Goal: Information Seeking & Learning: Find specific fact

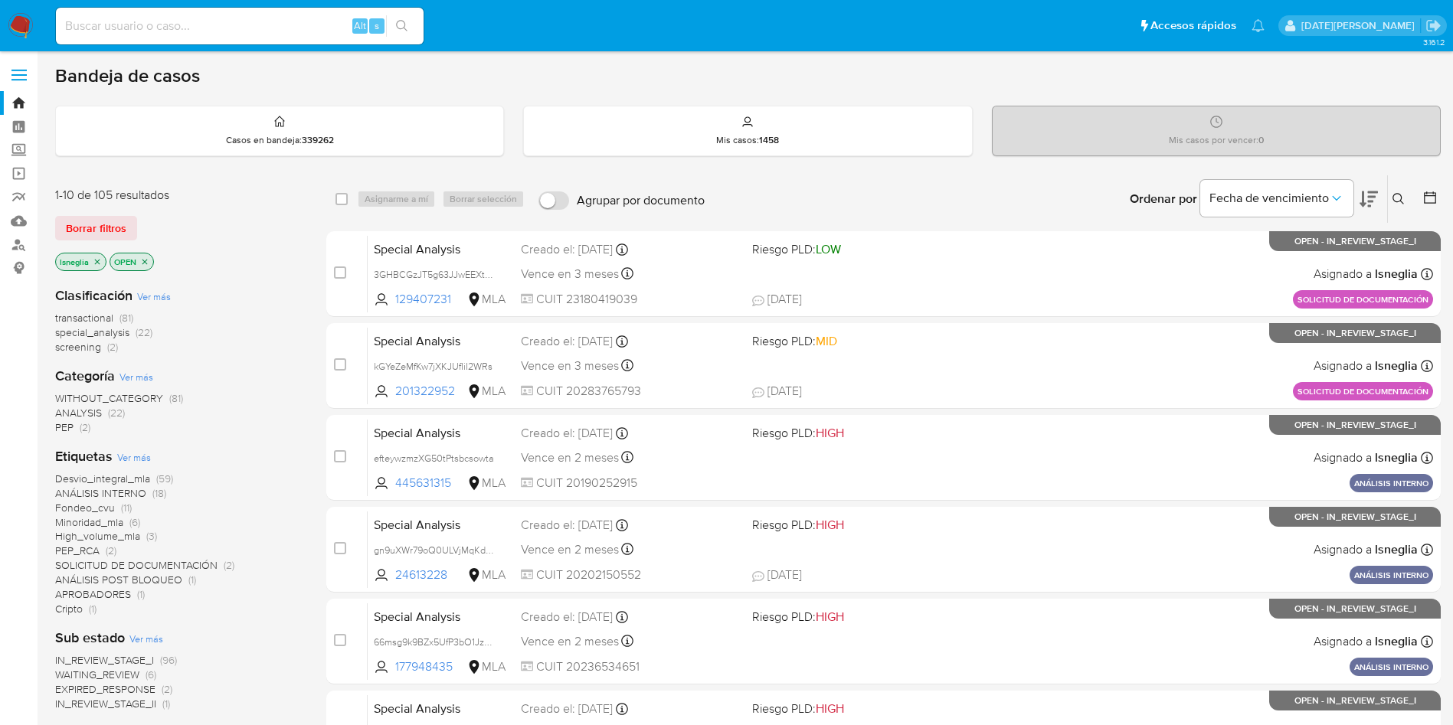
click at [1400, 195] on icon at bounding box center [1398, 199] width 12 height 12
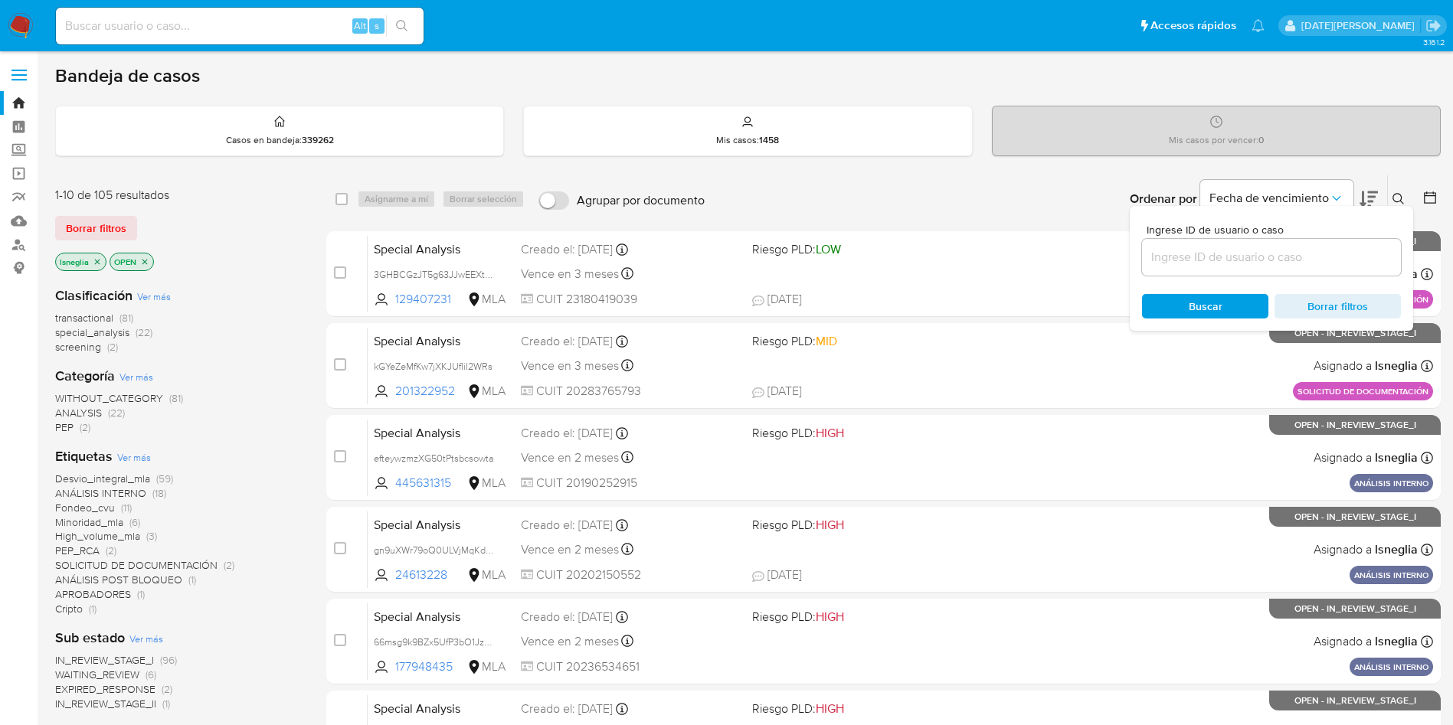
click at [1232, 260] on input at bounding box center [1271, 257] width 259 height 20
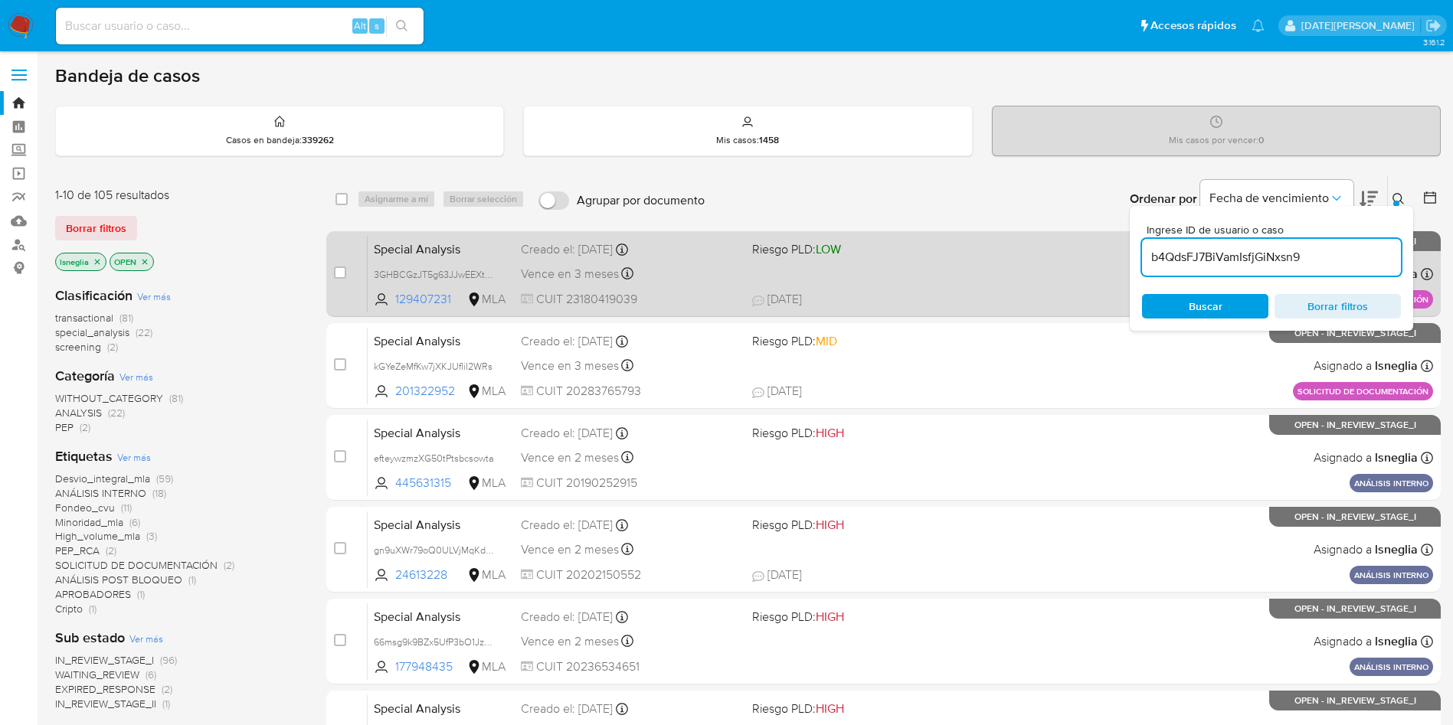
type input "b4QdsFJ7BiVamIsfjGiNxsn9"
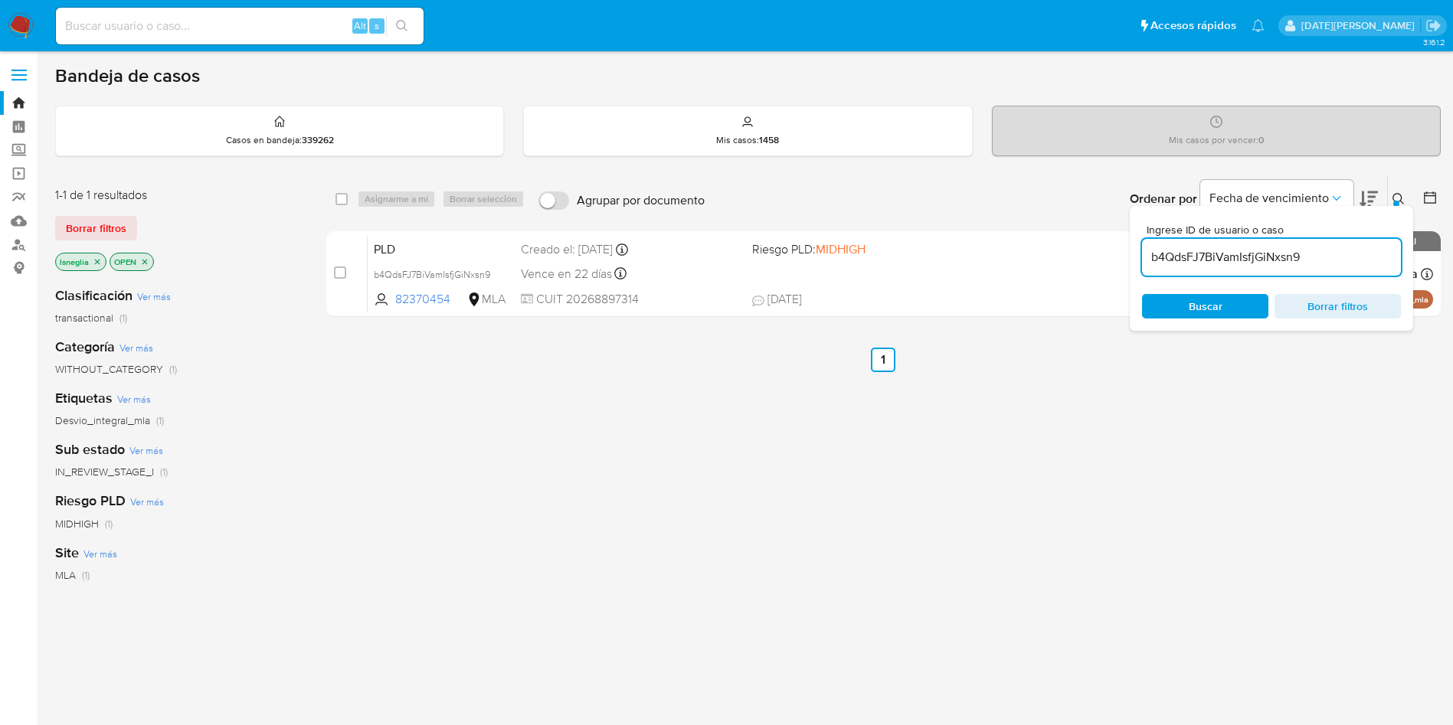
click at [1406, 195] on button at bounding box center [1400, 199] width 25 height 18
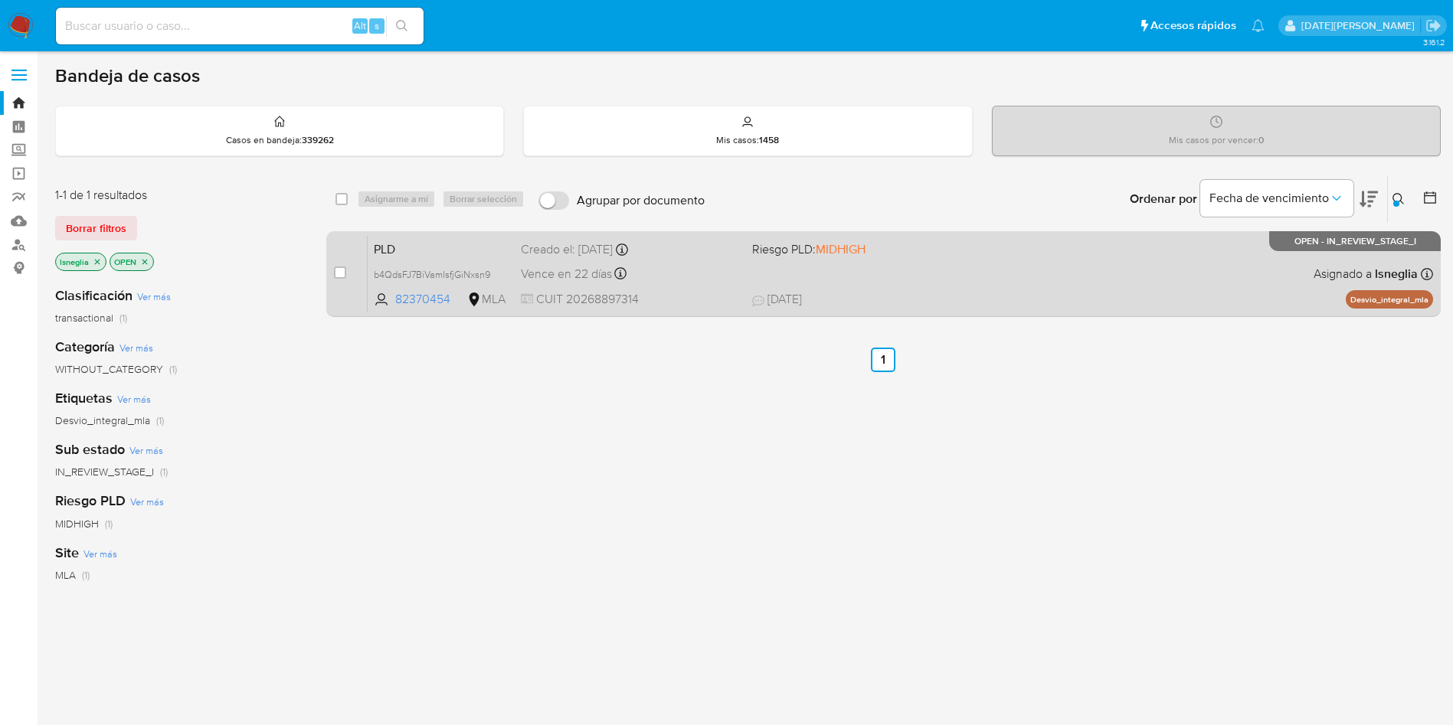
click at [414, 245] on span "PLD" at bounding box center [441, 248] width 135 height 20
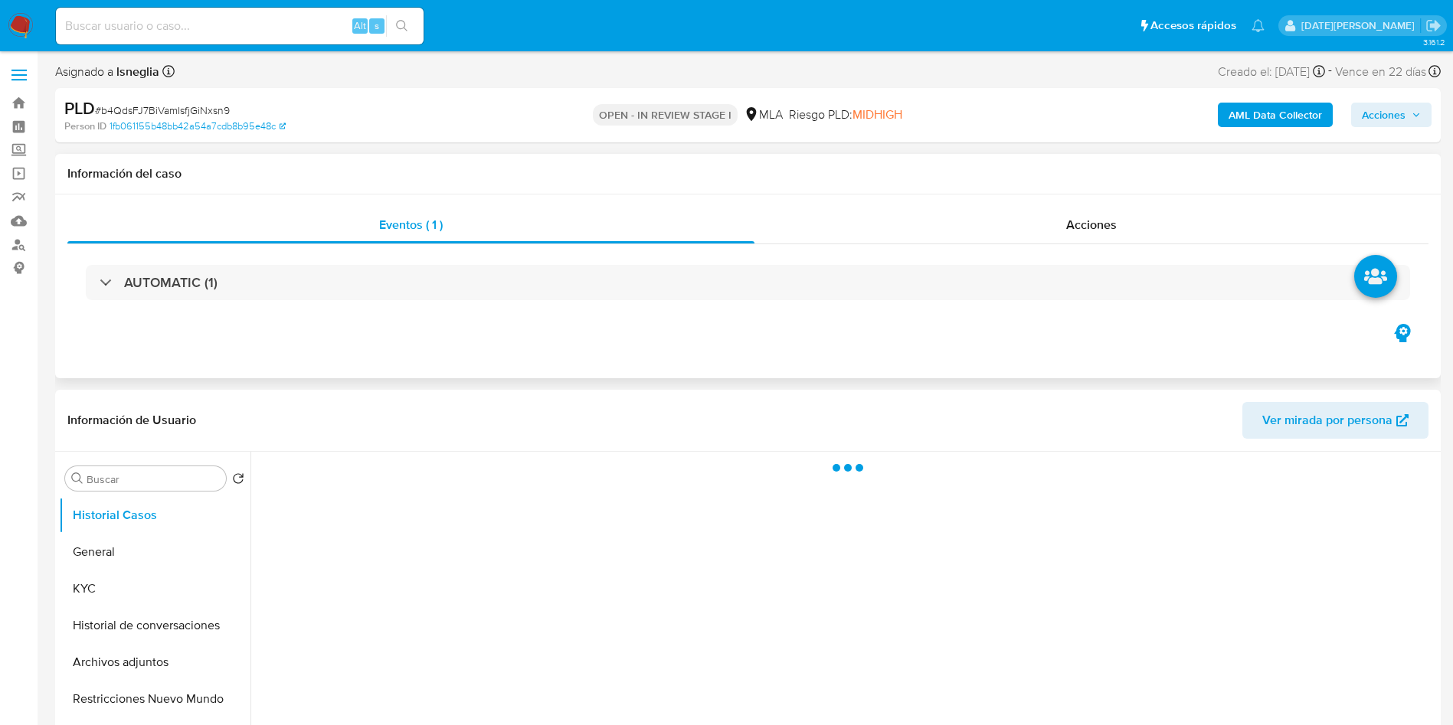
scroll to position [115, 0]
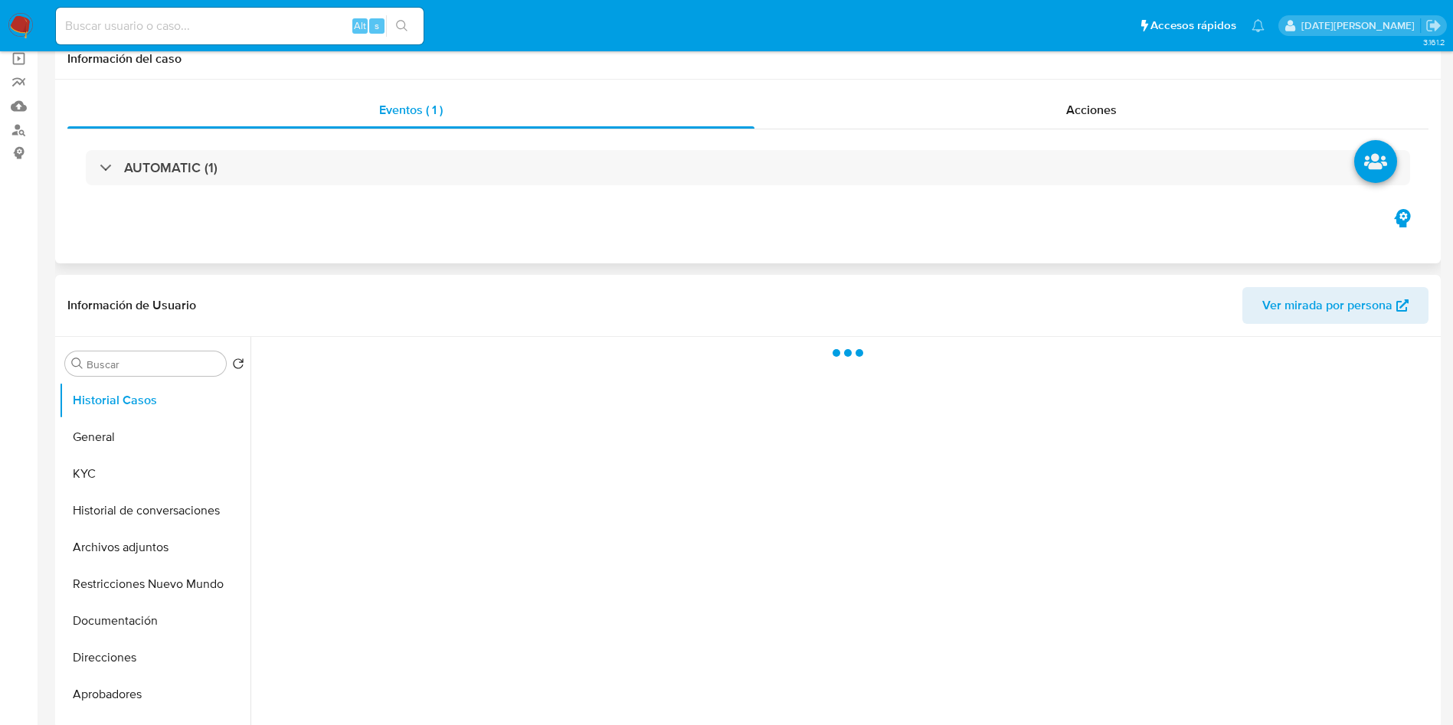
select select "10"
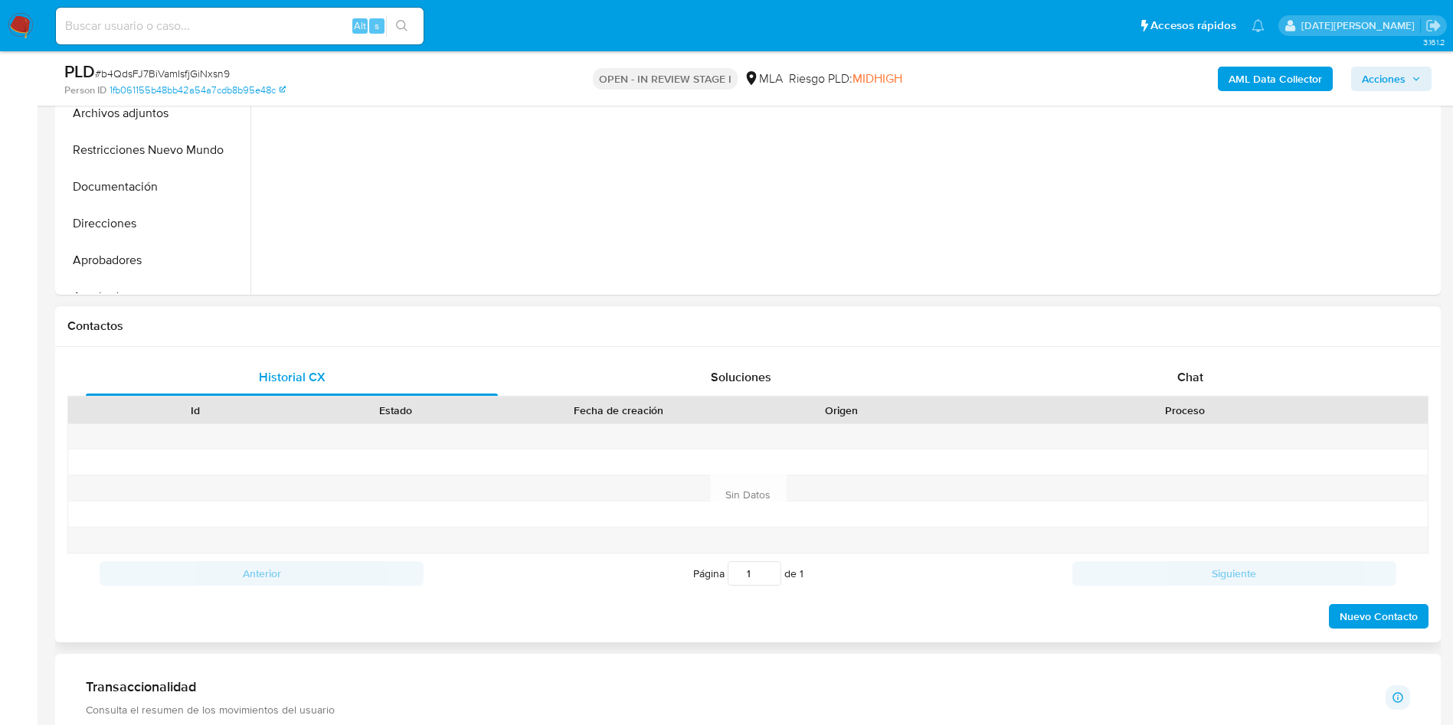
scroll to position [460, 0]
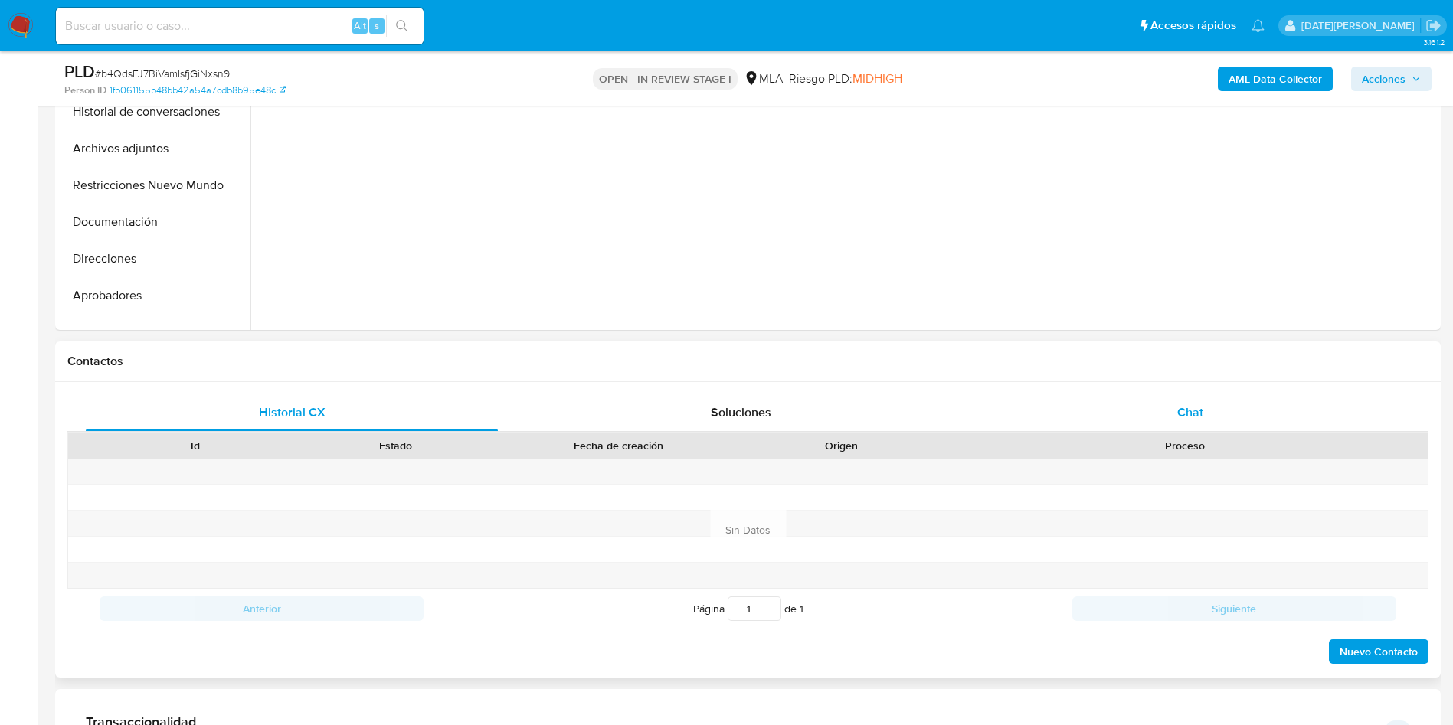
click at [1184, 406] on span "Chat" at bounding box center [1190, 413] width 26 height 18
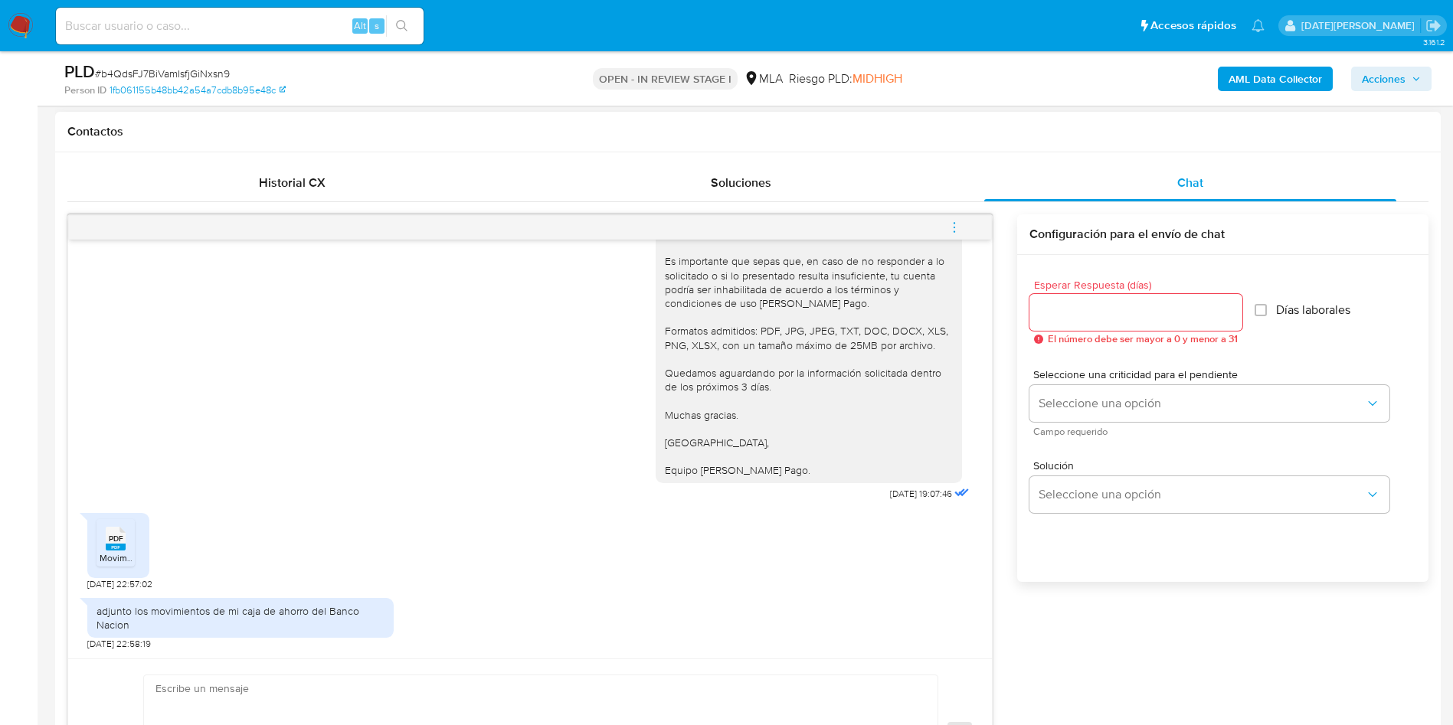
scroll to position [804, 0]
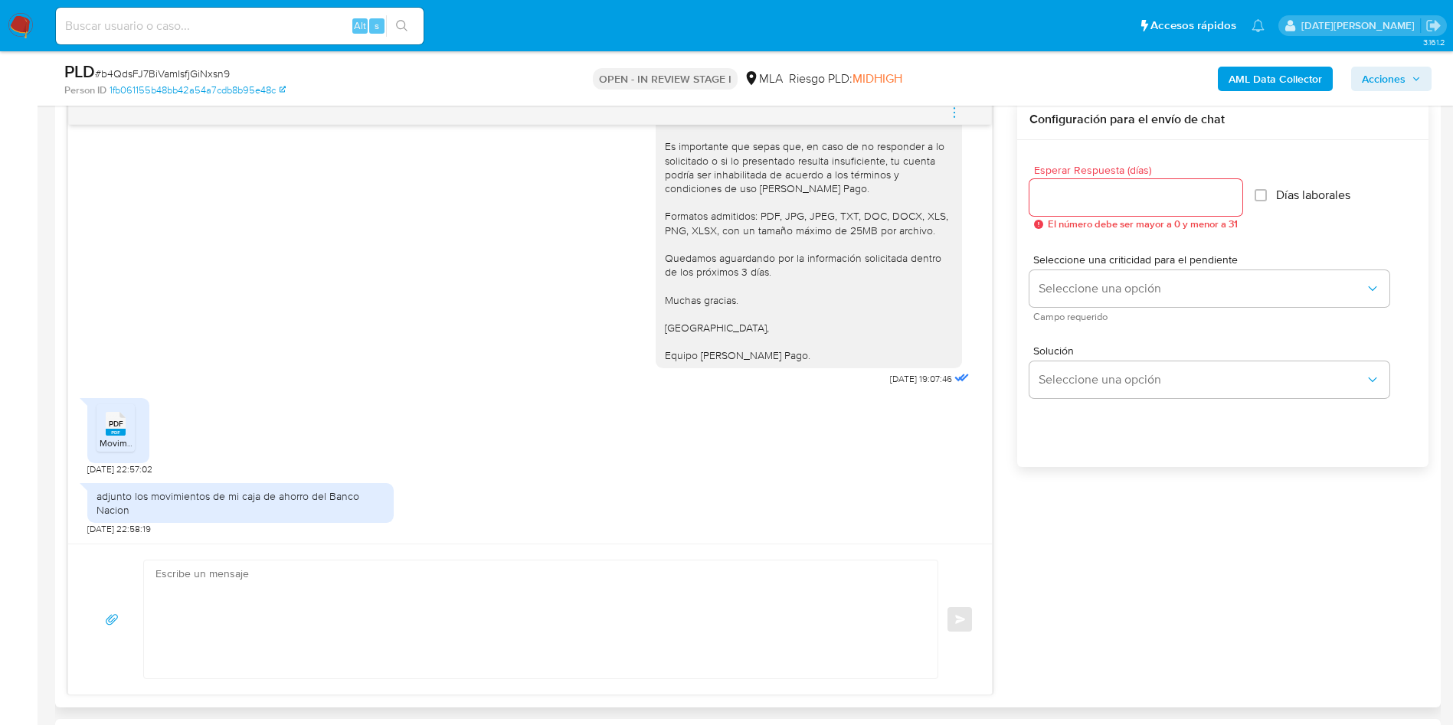
click at [123, 441] on span "Movimiento Historico Banco Nacion.pdf" at bounding box center [182, 443] width 164 height 13
click at [241, 25] on input at bounding box center [240, 26] width 368 height 20
paste input "b4QdsFJ7BiVamIsfjGiNxsn9"
click at [410, 19] on button "search-icon" at bounding box center [401, 25] width 31 height 21
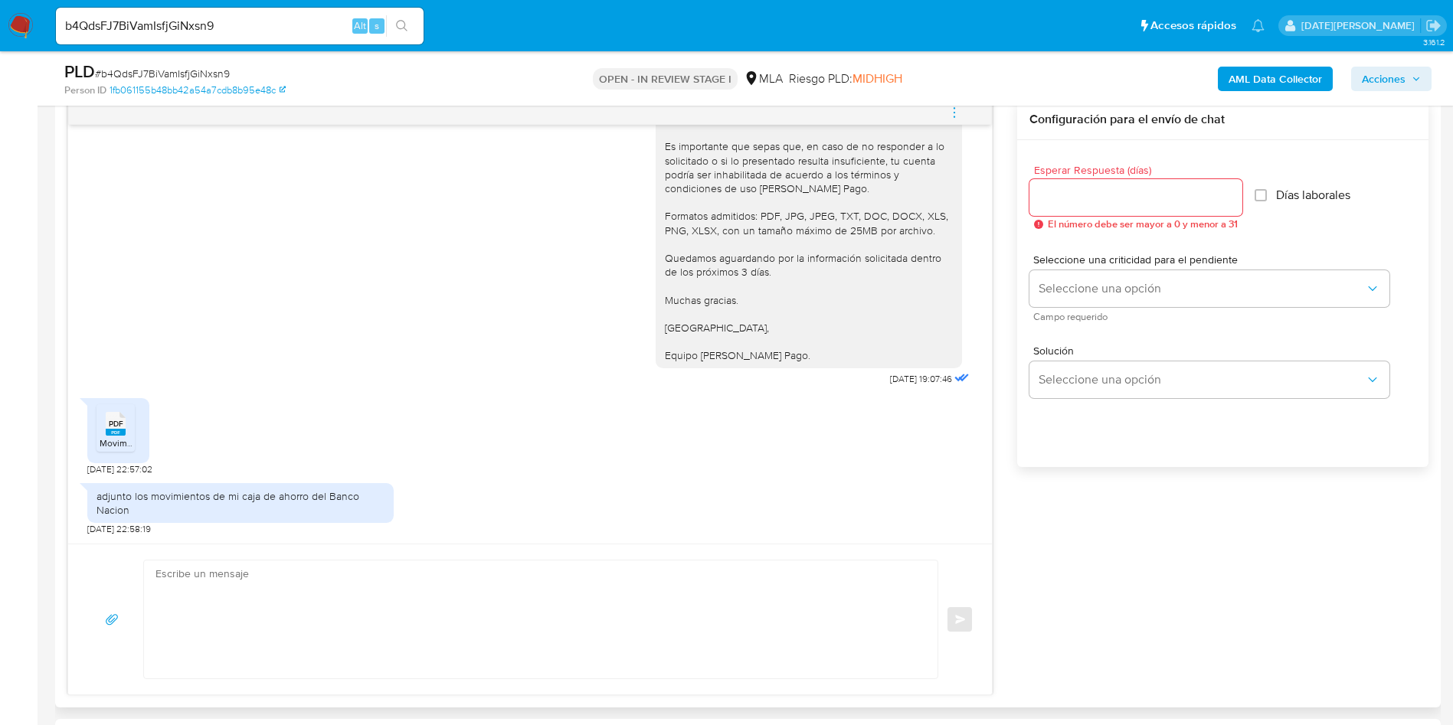
click at [385, 360] on div "[PERSON_NAME], [PERSON_NAME]. Muchas gracias por la documentación brindada. Te …" at bounding box center [529, 200] width 885 height 379
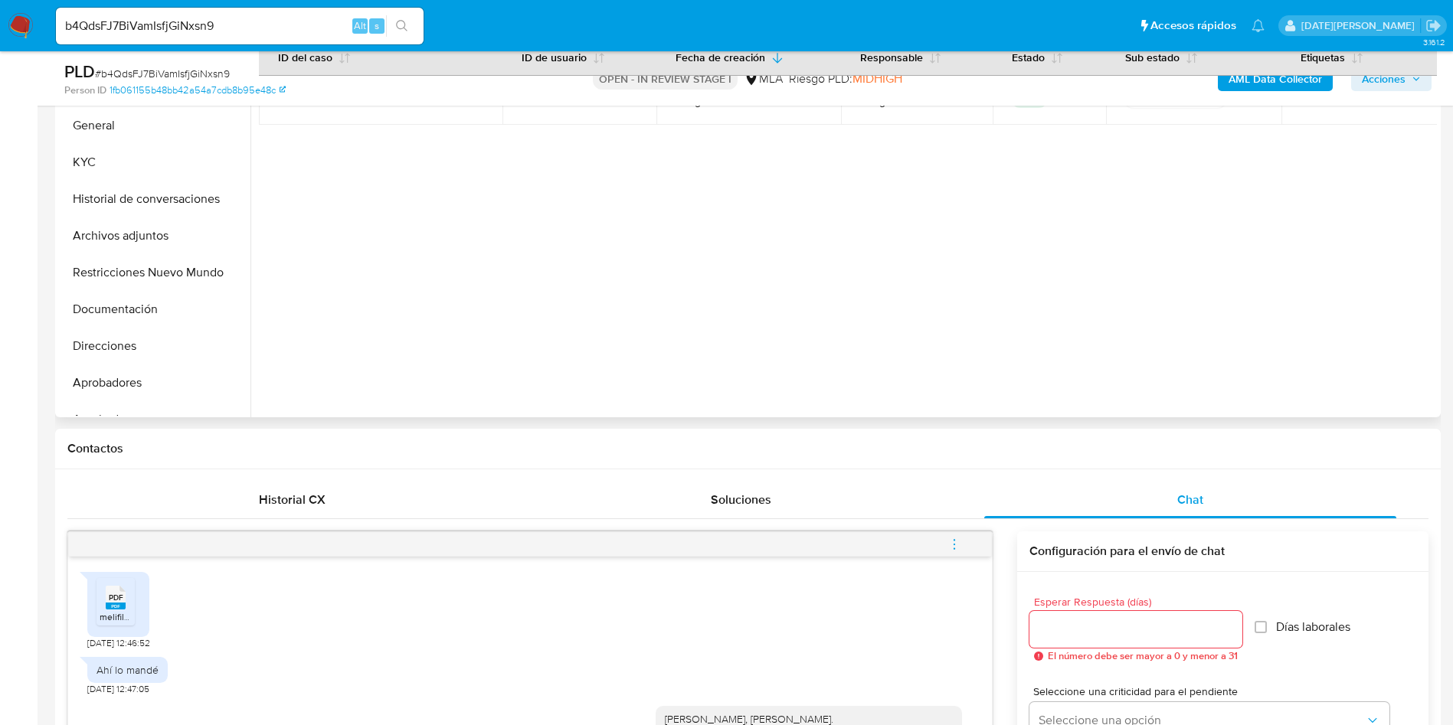
scroll to position [345, 0]
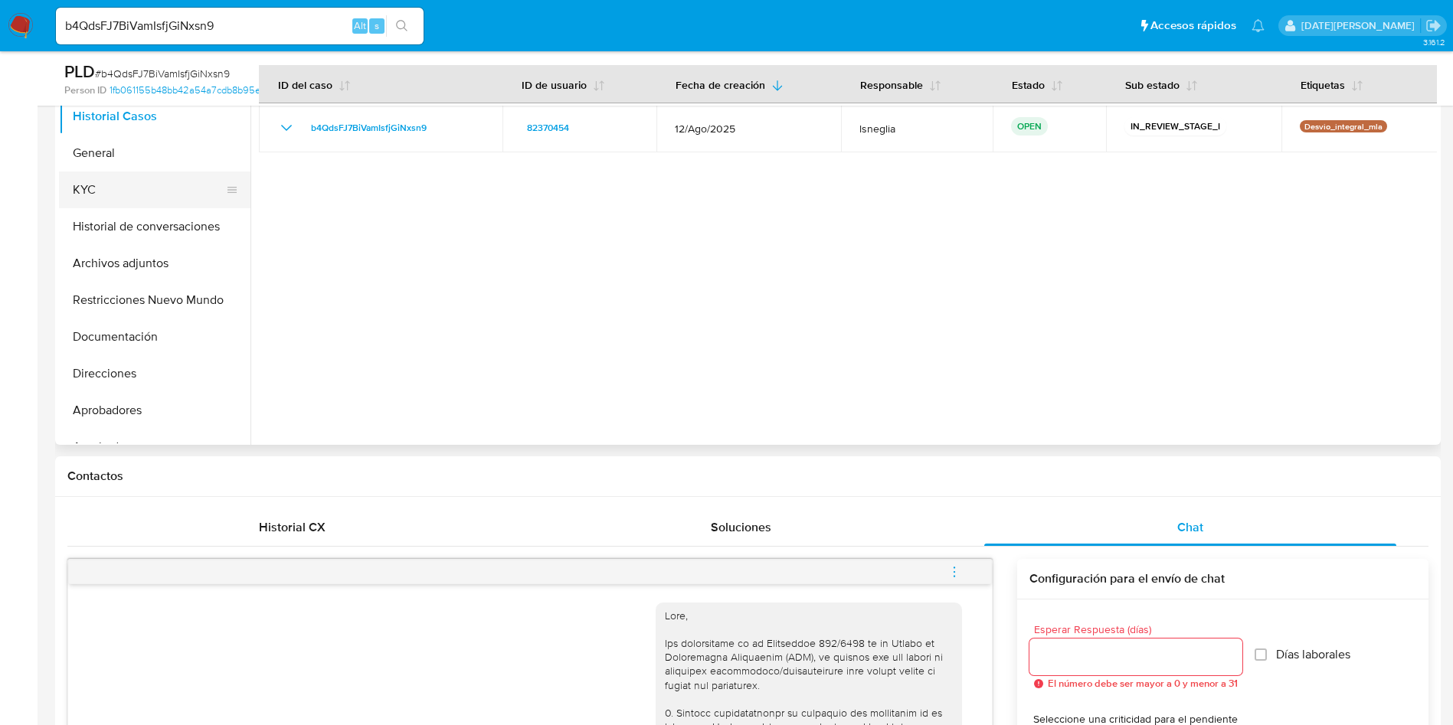
click at [66, 184] on button "KYC" at bounding box center [148, 190] width 179 height 37
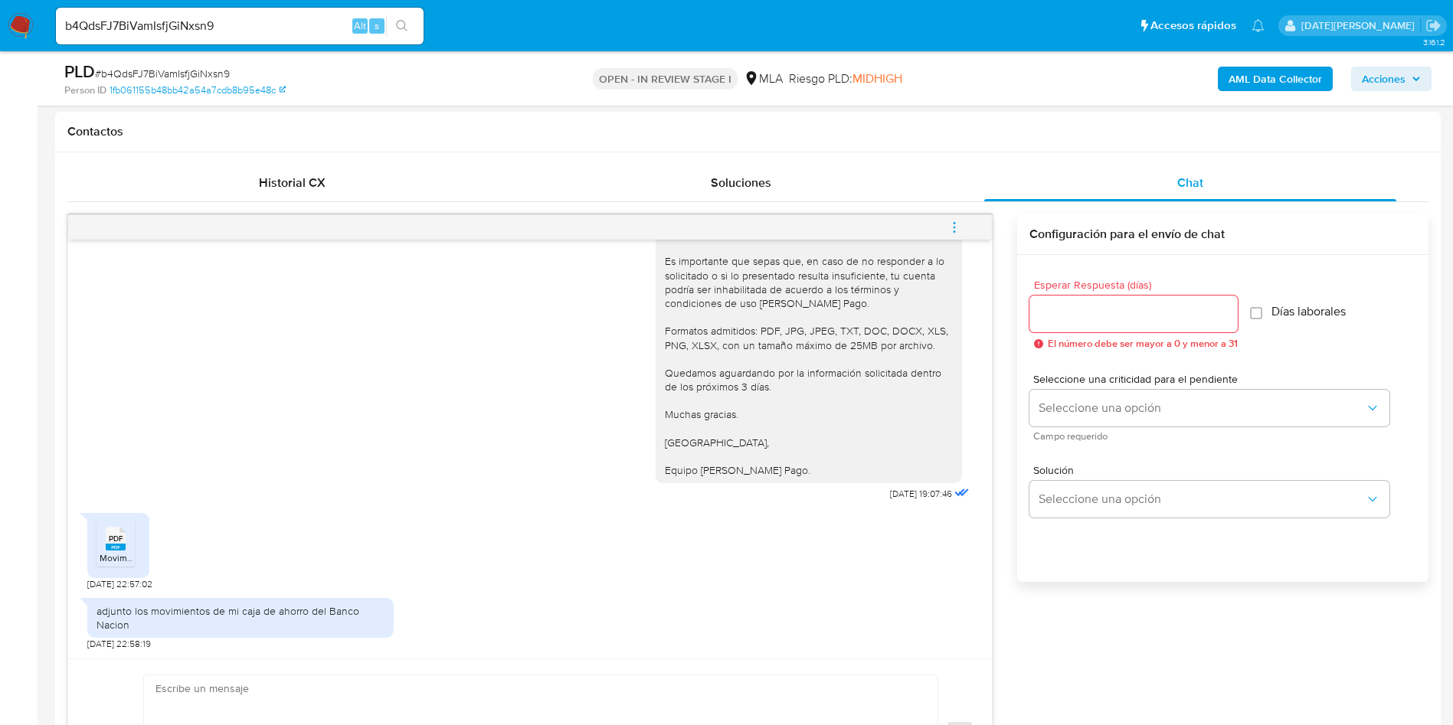
scroll to position [2404, 0]
click at [323, 285] on div "[PERSON_NAME], [PERSON_NAME]. Muchas gracias por la documentación brindada. Te …" at bounding box center [529, 315] width 885 height 379
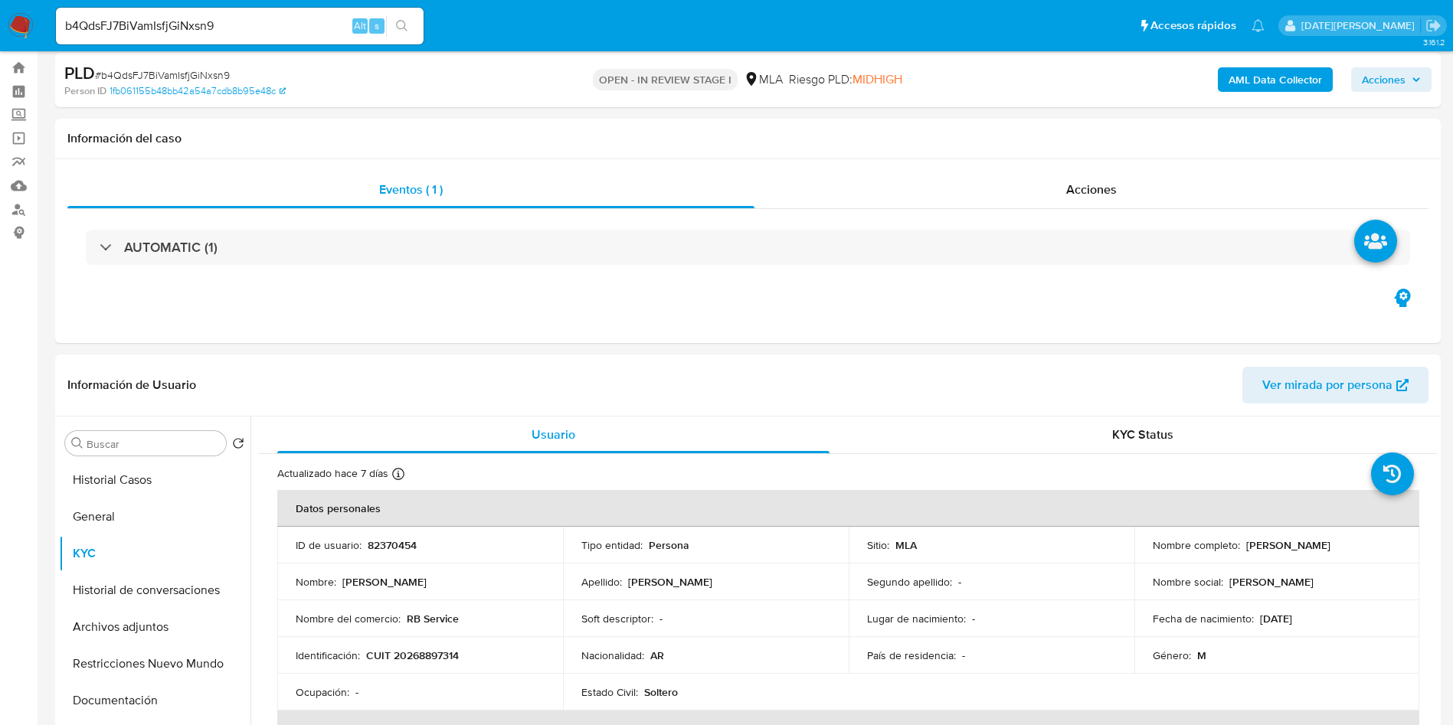
scroll to position [0, 0]
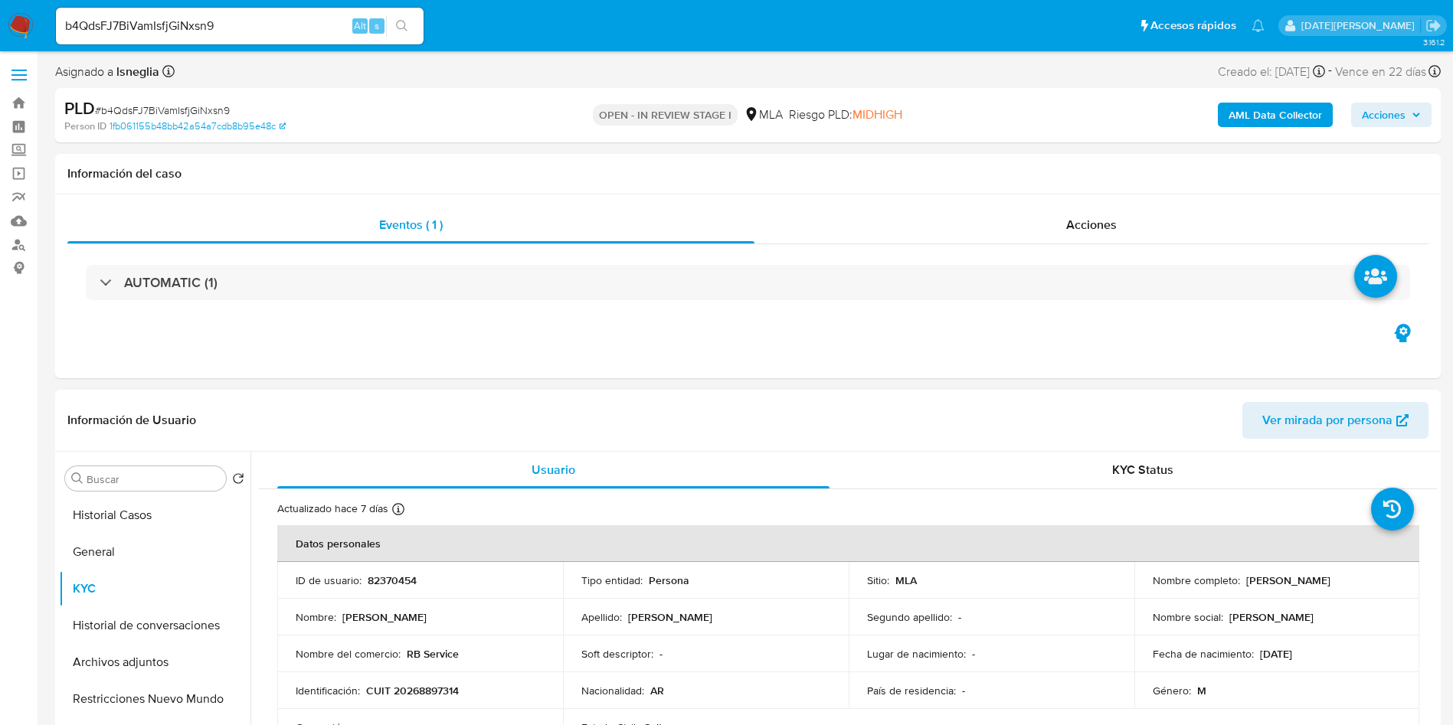
click at [390, 583] on p "82370454" at bounding box center [392, 581] width 49 height 14
copy p "82370454"
click at [430, 694] on p "CUIT 20268897314" at bounding box center [412, 691] width 93 height 14
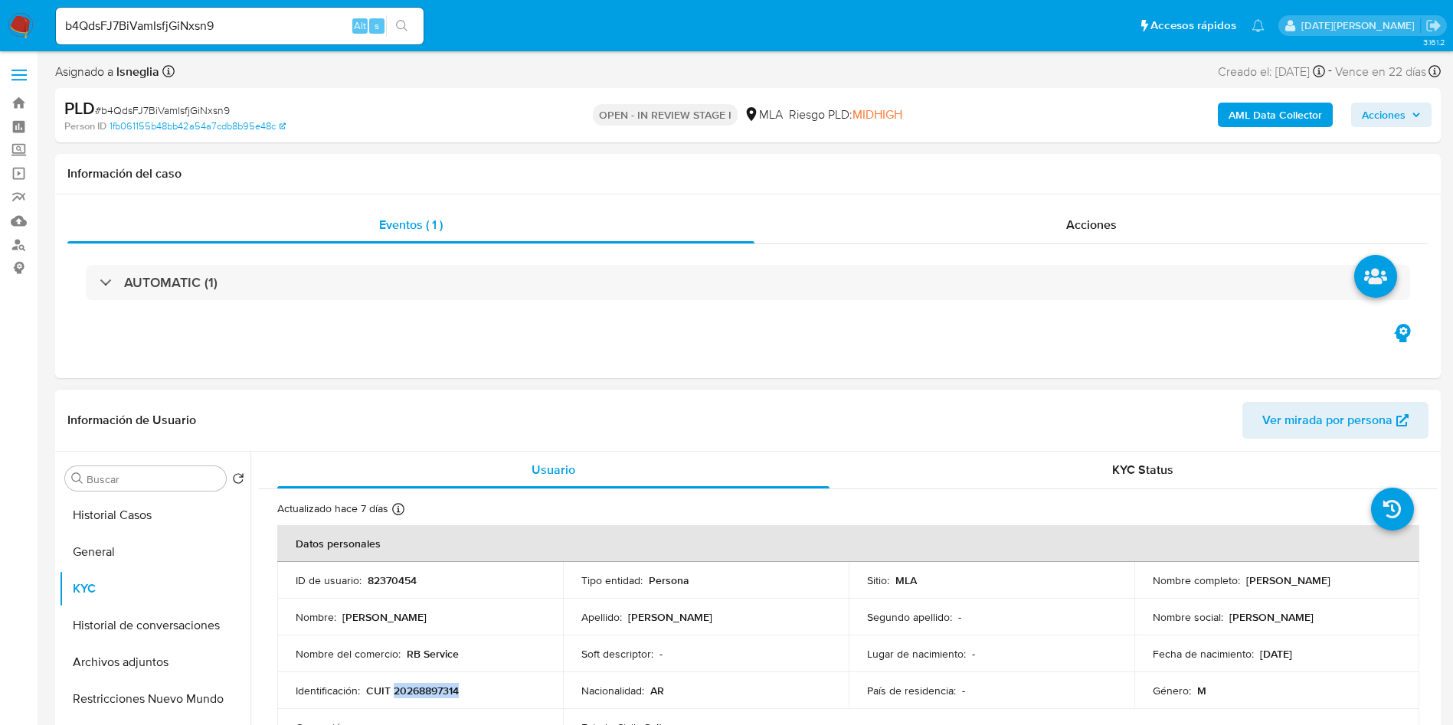
copy p "20268897314"
click at [195, 27] on input "b4QdsFJ7BiVamIsfjGiNxsn9" at bounding box center [240, 26] width 368 height 20
paste input "dHEJKIe7B1ZdXdXVXBIv7gD8"
type input "dHEJKIe7B1ZdXdXVXBIv7gD8"
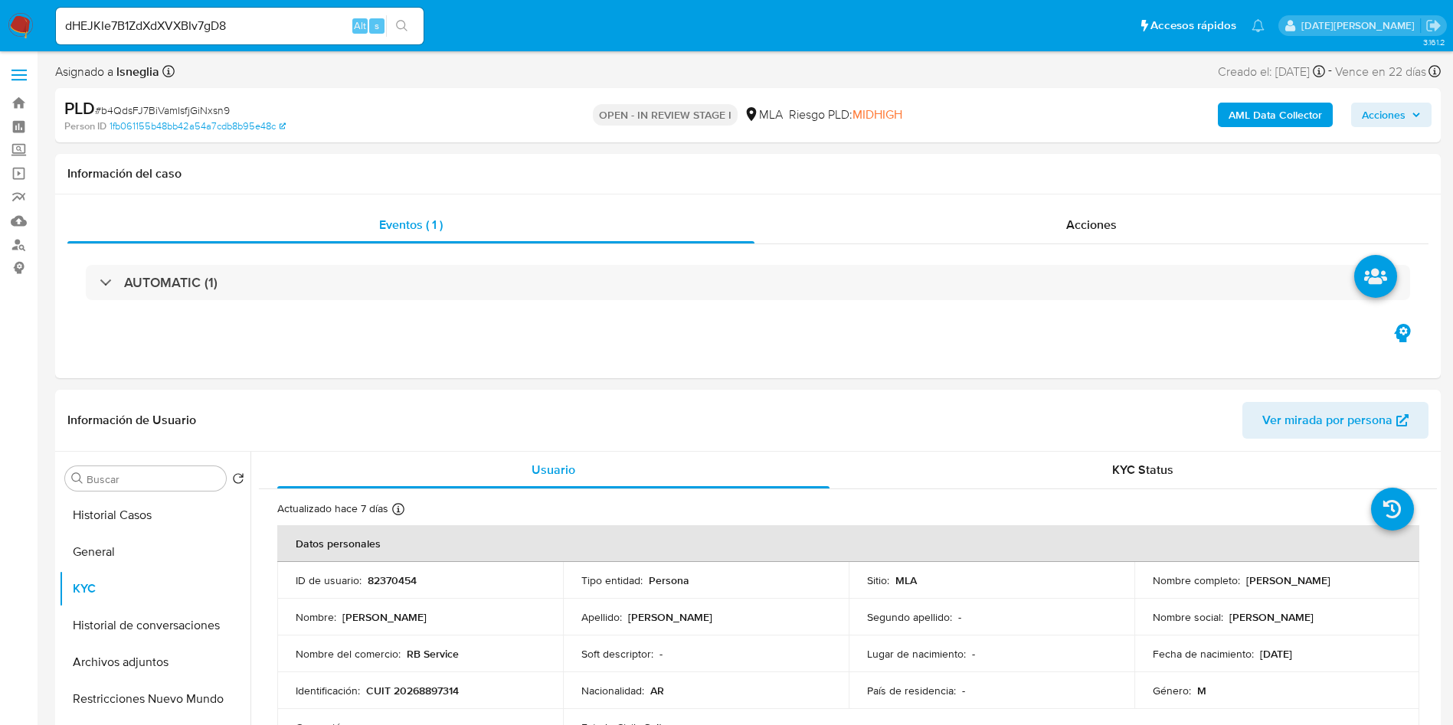
click at [398, 24] on icon "search-icon" at bounding box center [402, 26] width 12 height 12
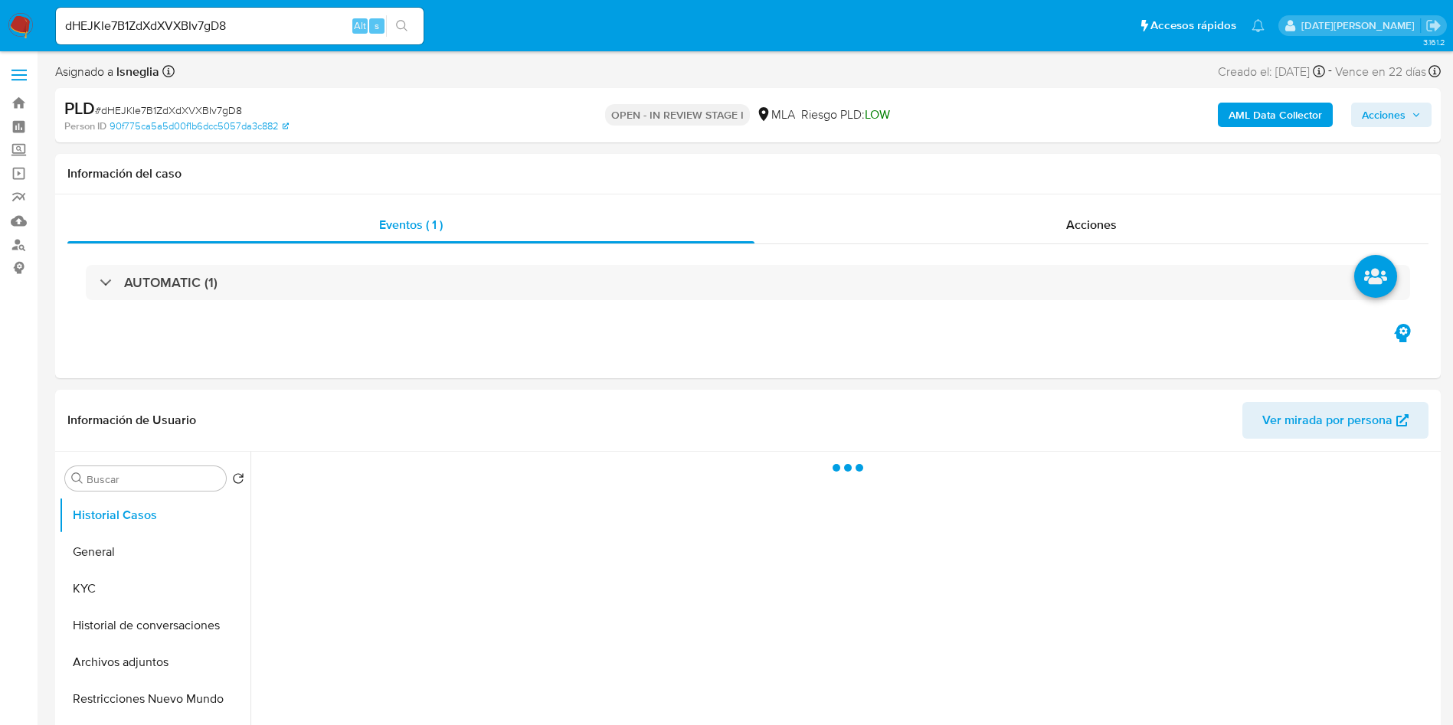
select select "10"
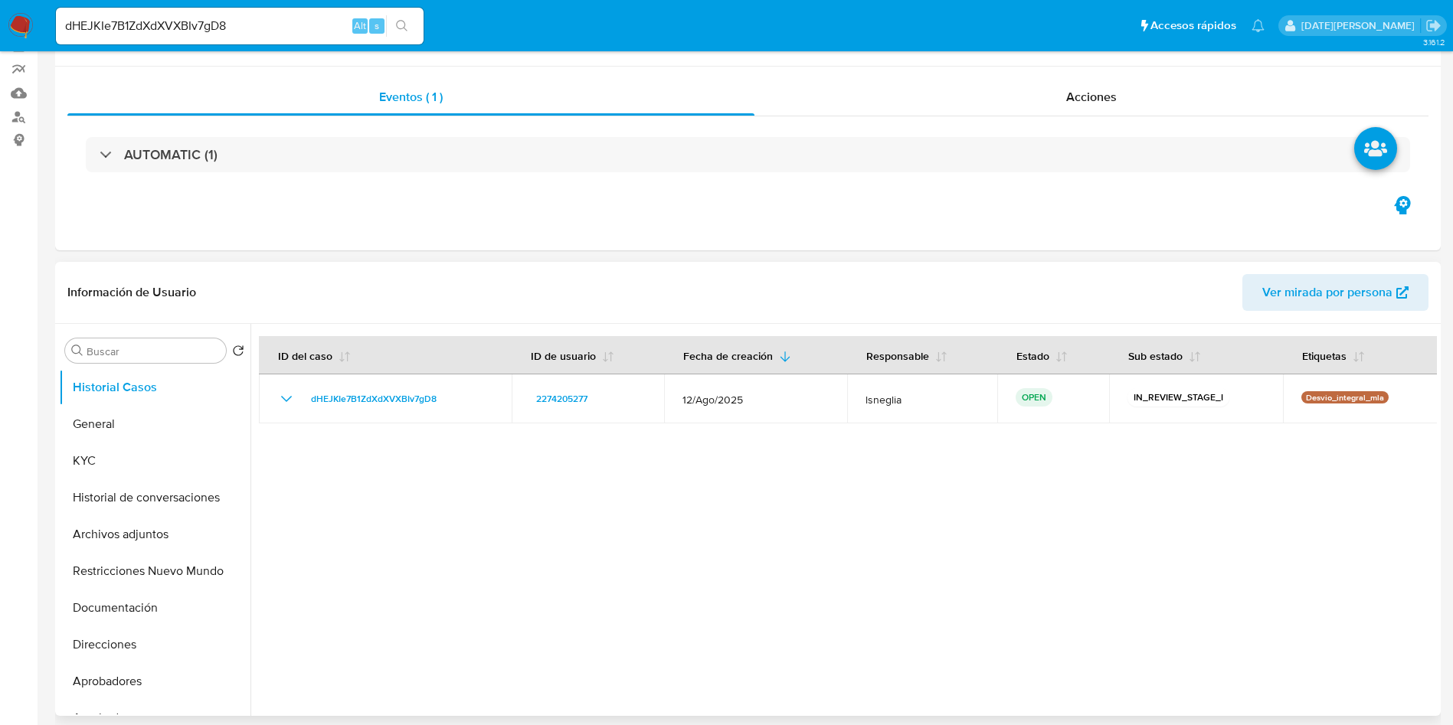
scroll to position [230, 0]
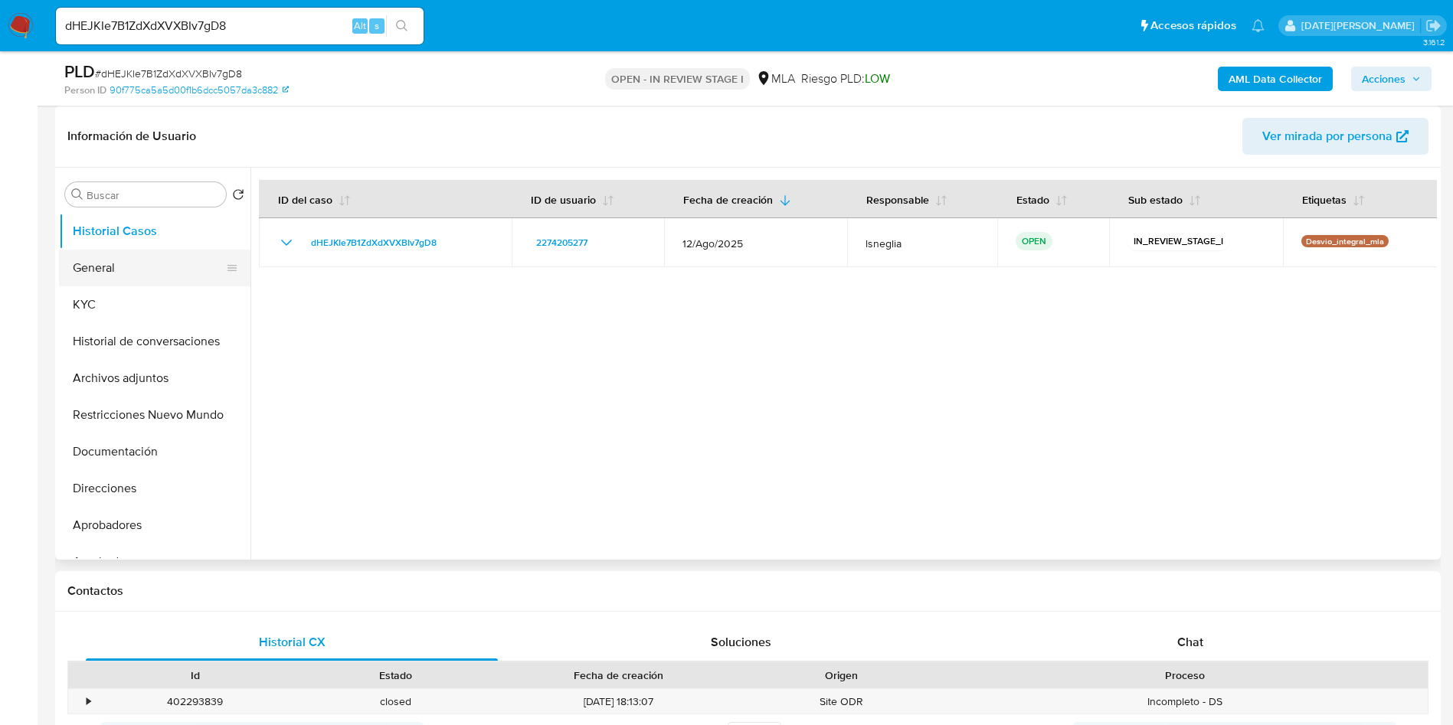
click at [136, 279] on button "General" at bounding box center [148, 268] width 179 height 37
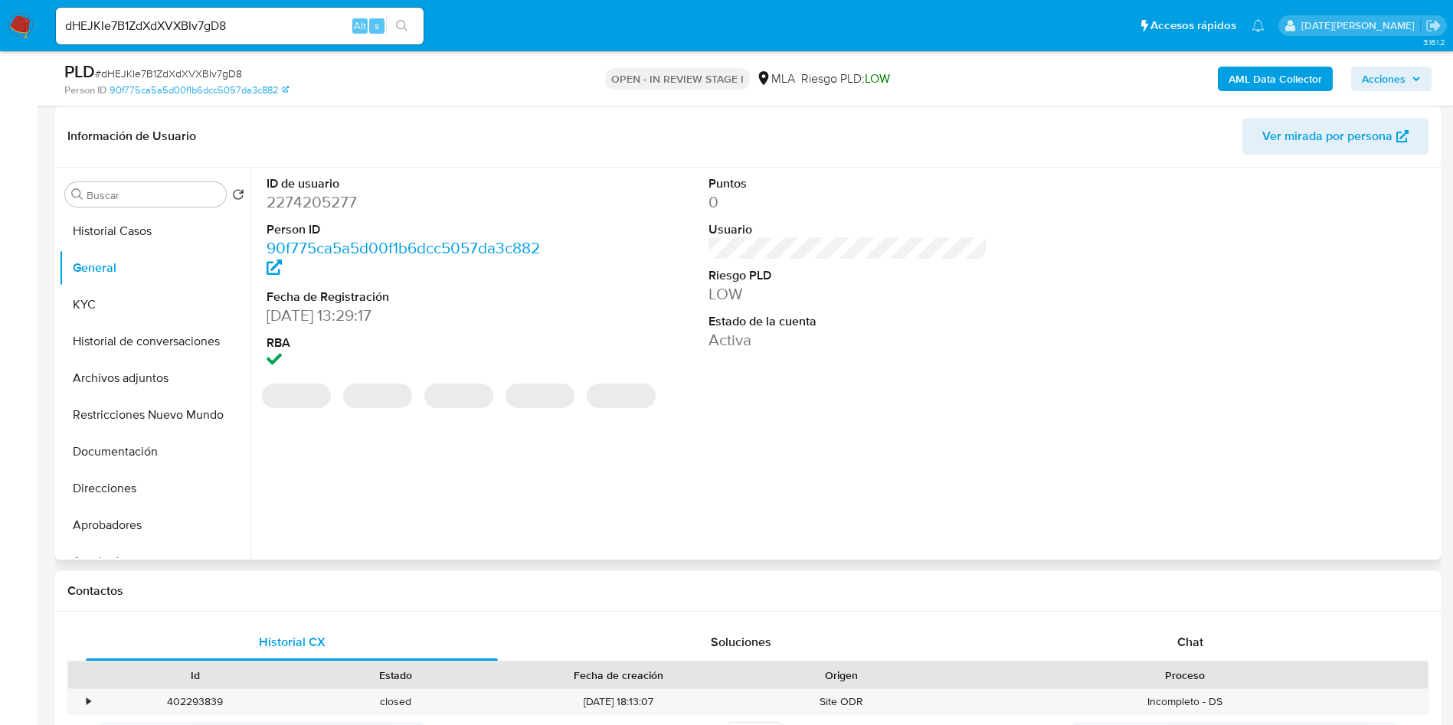
click at [309, 201] on dd "2274205277" at bounding box center [407, 201] width 280 height 21
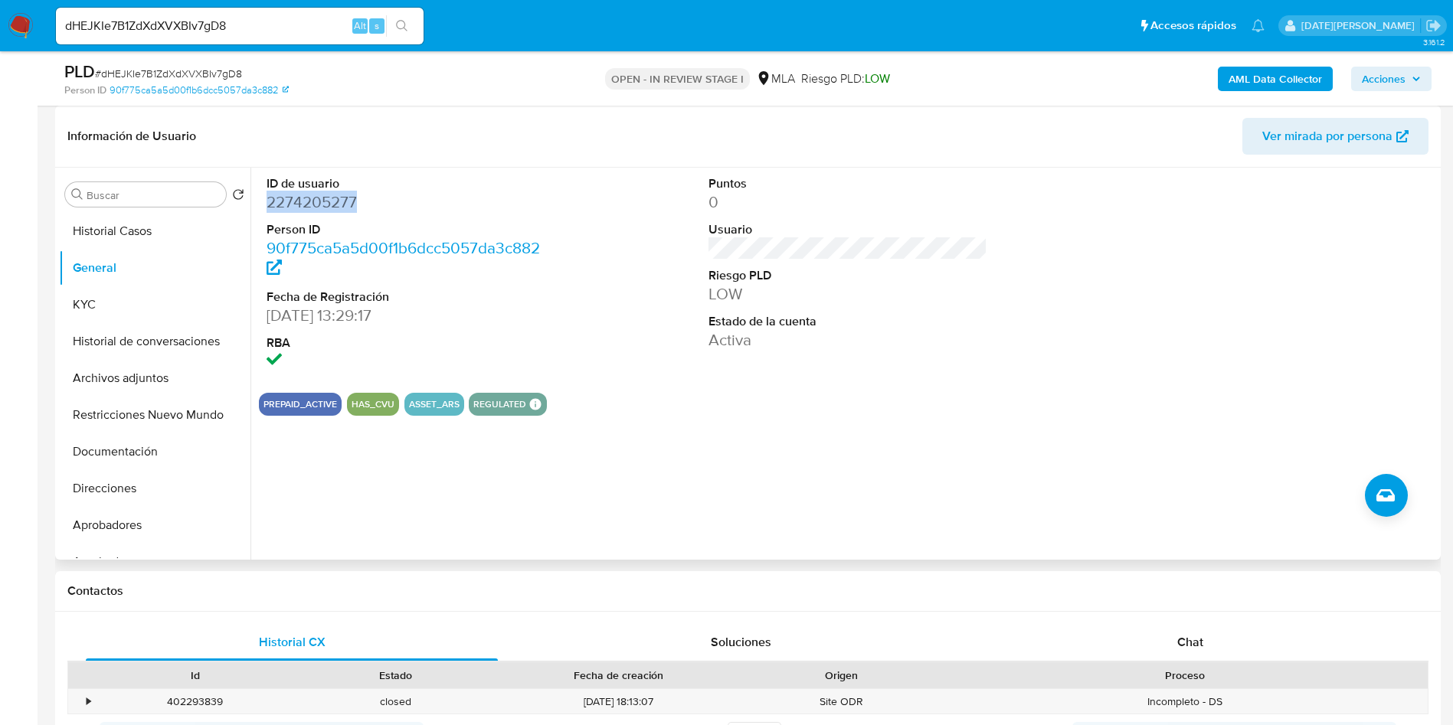
copy dd "2274205277"
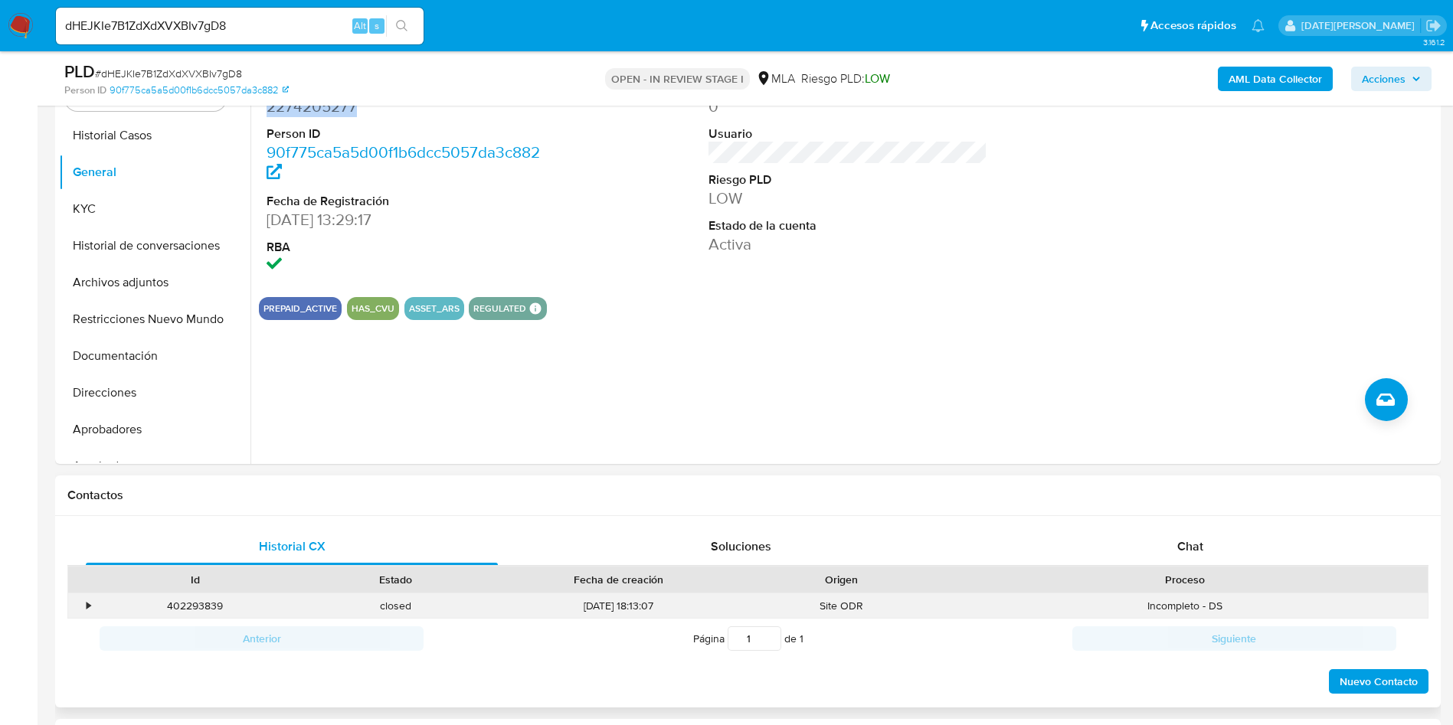
scroll to position [460, 0]
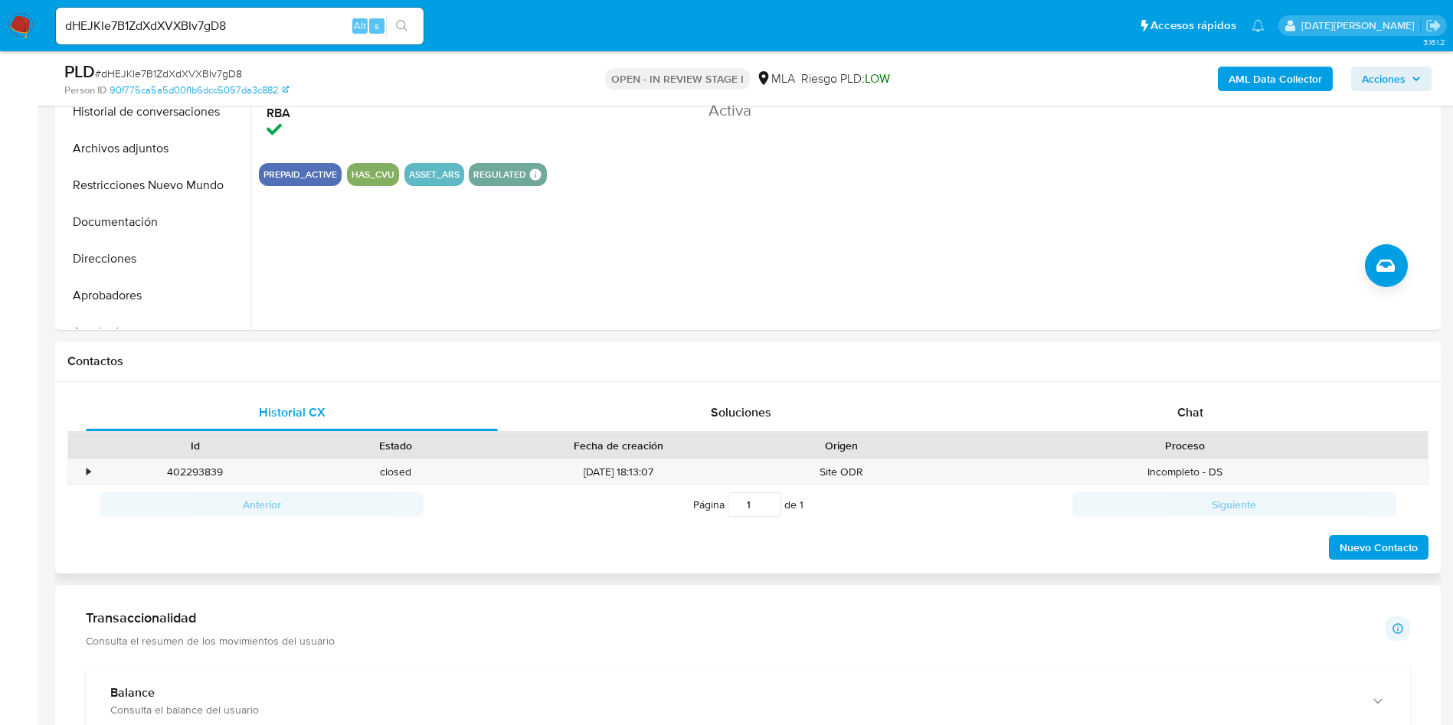
click at [1190, 383] on div "Historial CX Soluciones Chat Id Estado Fecha de creación Origen Proceso • 40229…" at bounding box center [748, 478] width 1386 height 192
click at [1194, 404] on span "Chat" at bounding box center [1190, 413] width 26 height 18
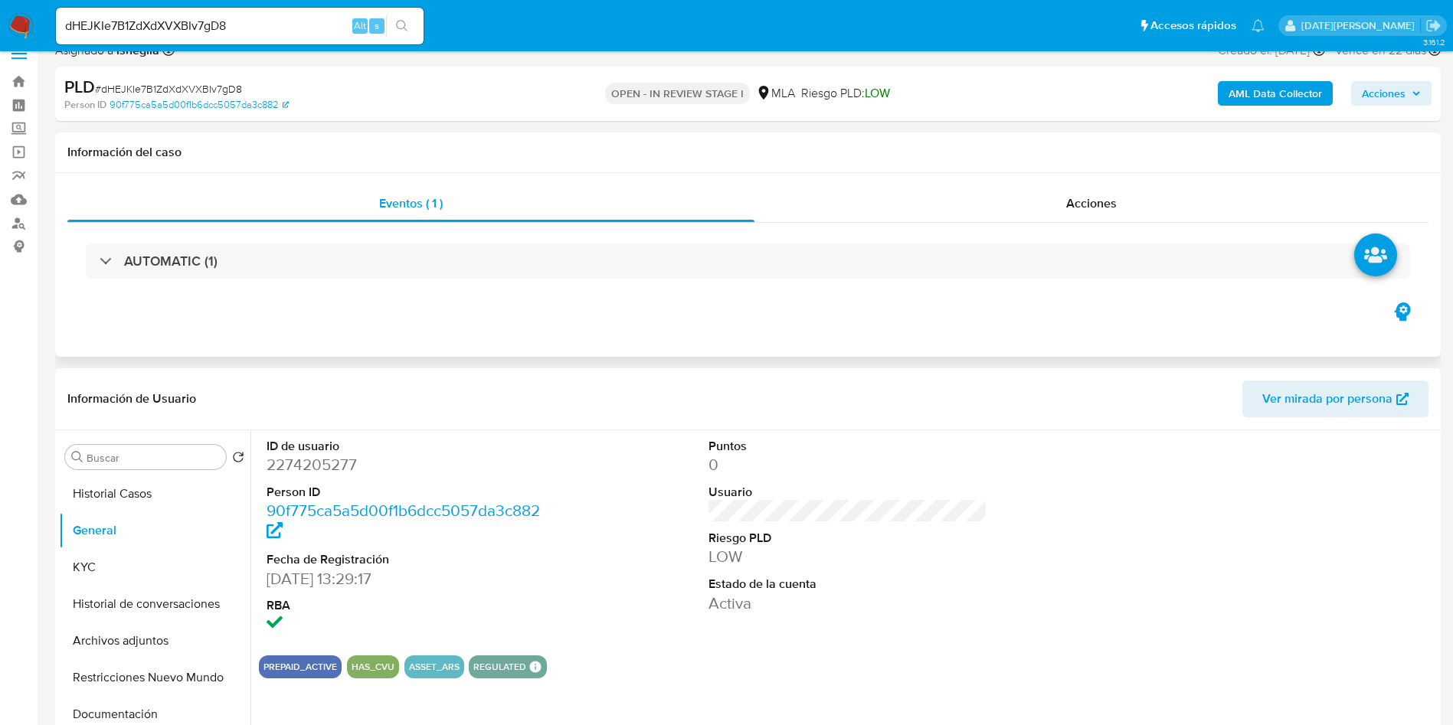
scroll to position [0, 0]
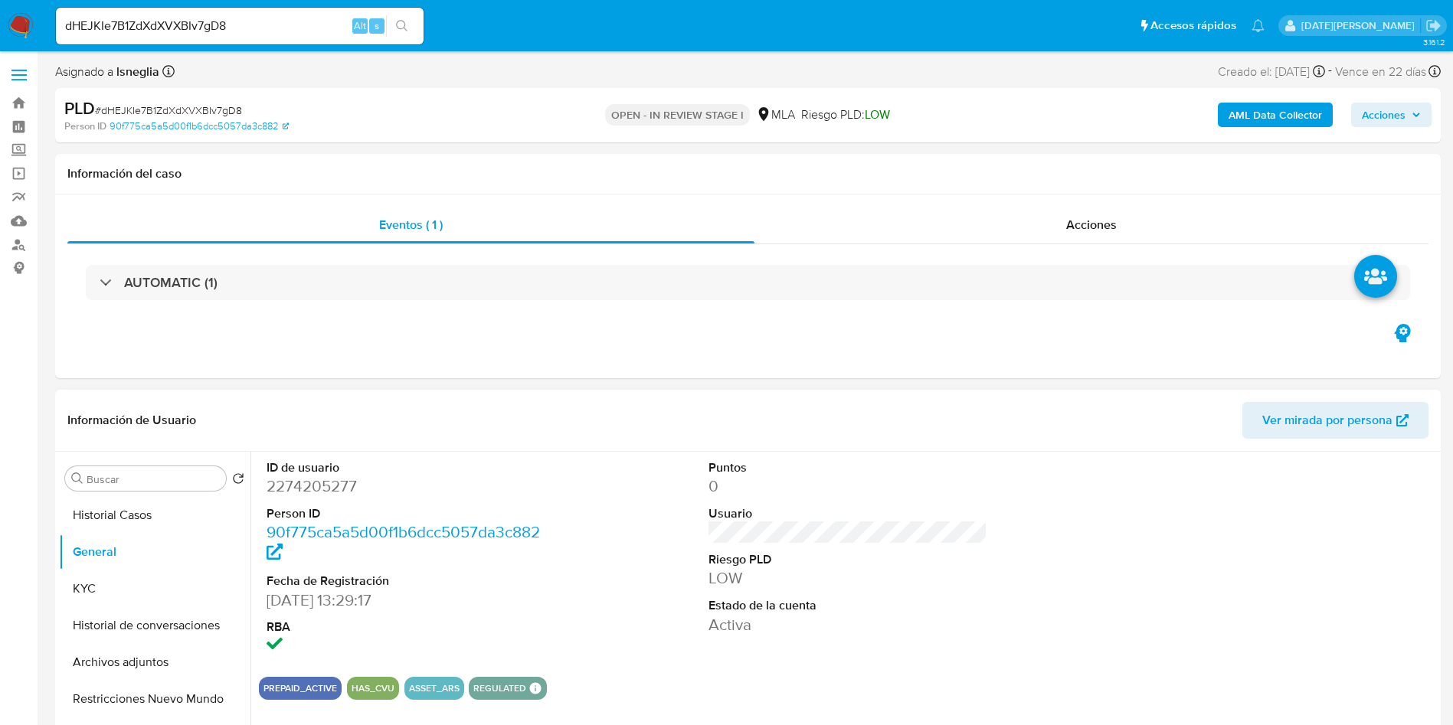
click at [317, 493] on dd "2274205277" at bounding box center [407, 486] width 280 height 21
copy dd "2274205277"
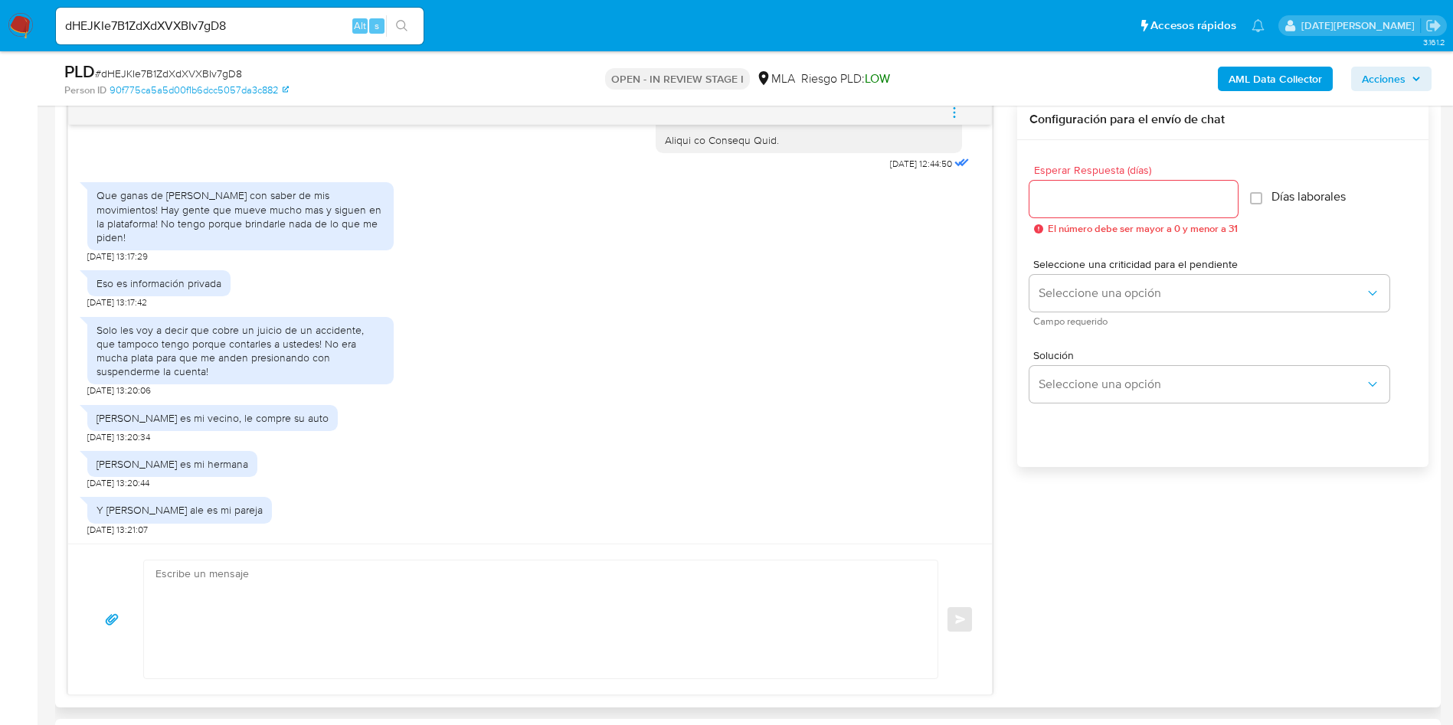
scroll to position [1708, 0]
drag, startPoint x: 164, startPoint y: 419, endPoint x: 304, endPoint y: 417, distance: 140.2
click at [309, 417] on div "[PERSON_NAME] es mi vecino, le compre su auto" at bounding box center [212, 418] width 250 height 26
copy div "es mi vecino, le compre su auto"
drag, startPoint x: 183, startPoint y: 509, endPoint x: 250, endPoint y: 509, distance: 67.4
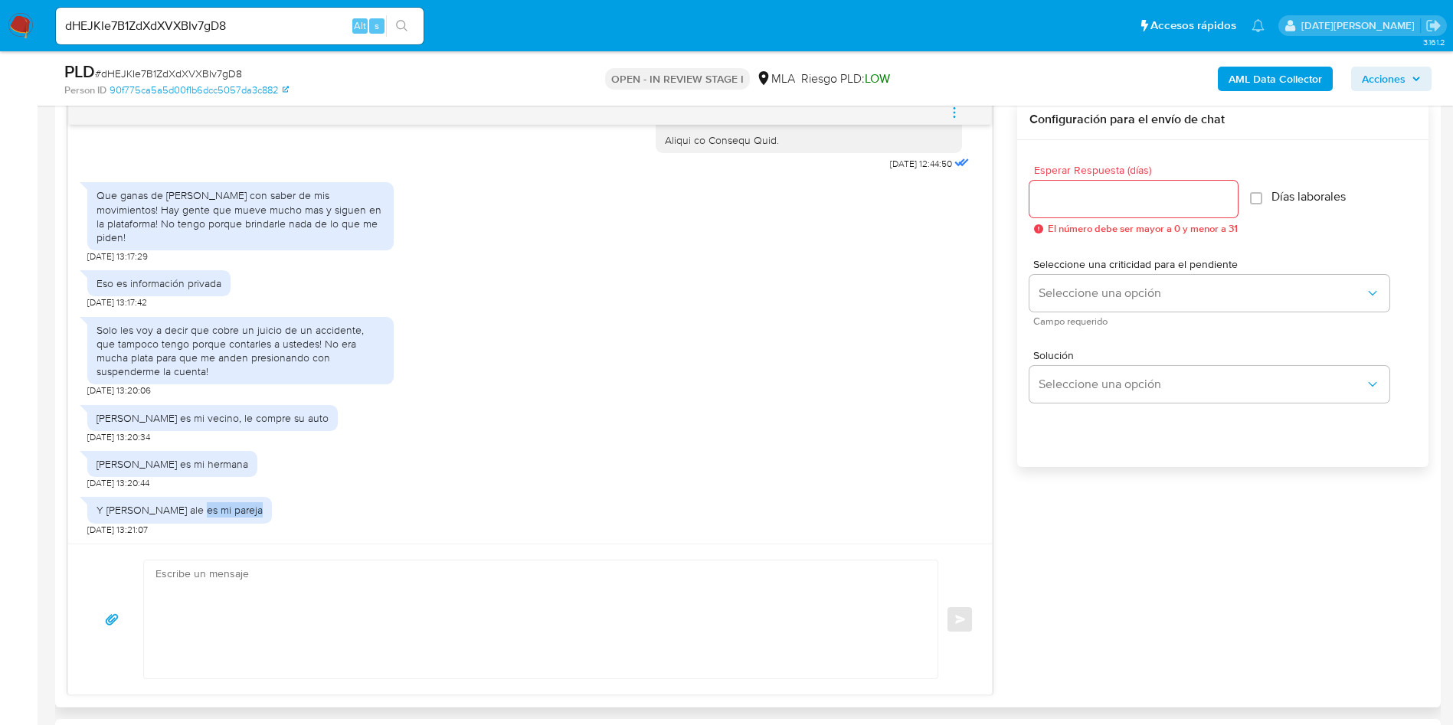
click at [250, 509] on div "Y [PERSON_NAME] ale es mi pareja [DATE] 13:21:07" at bounding box center [529, 512] width 885 height 46
copy div "es mi pareja"
drag, startPoint x: 171, startPoint y: 461, endPoint x: 242, endPoint y: 460, distance: 71.2
click at [242, 460] on div "[PERSON_NAME] es mi hermana" at bounding box center [172, 464] width 170 height 26
copy div "es mi hermana"
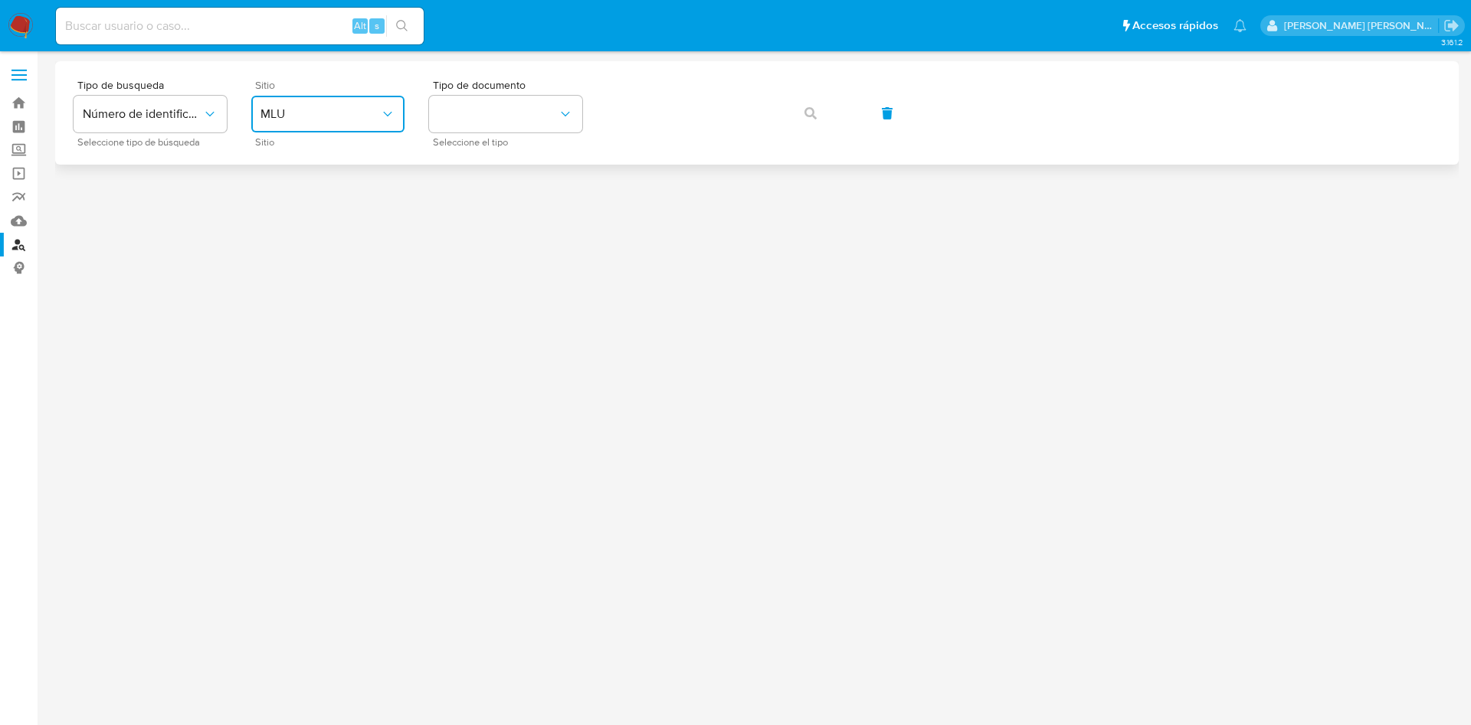
click at [332, 114] on span "MLU" at bounding box center [319, 113] width 119 height 15
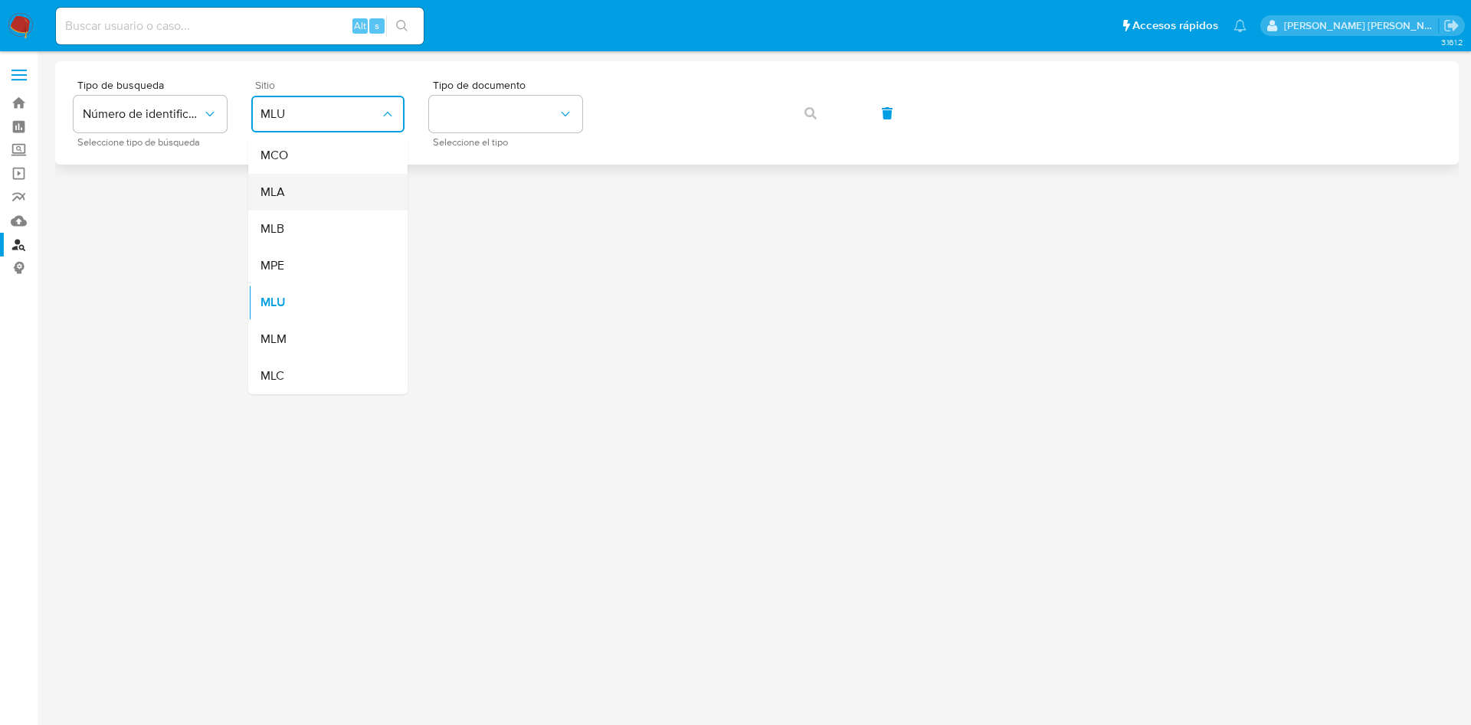
click at [319, 195] on div "MLA" at bounding box center [323, 192] width 126 height 37
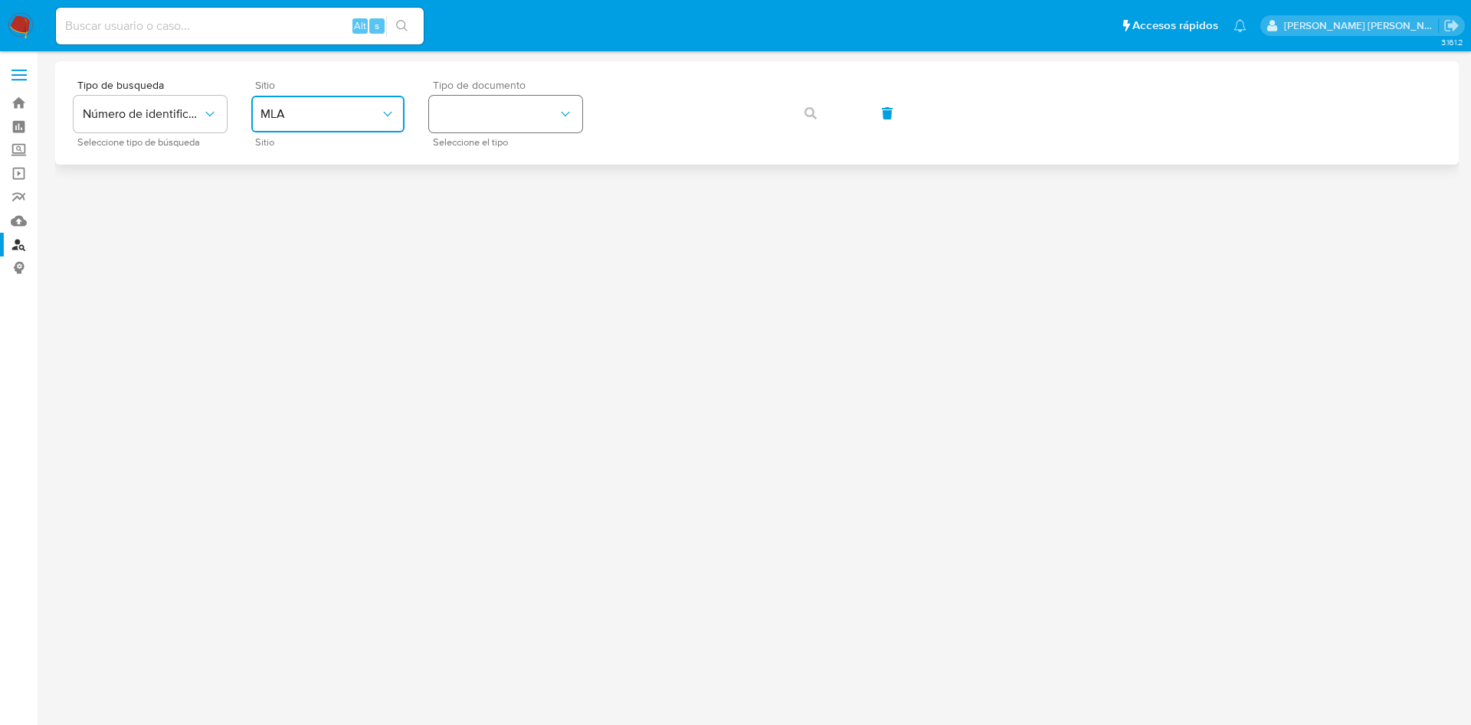
click at [572, 111] on icon "identificationType" at bounding box center [565, 113] width 15 height 15
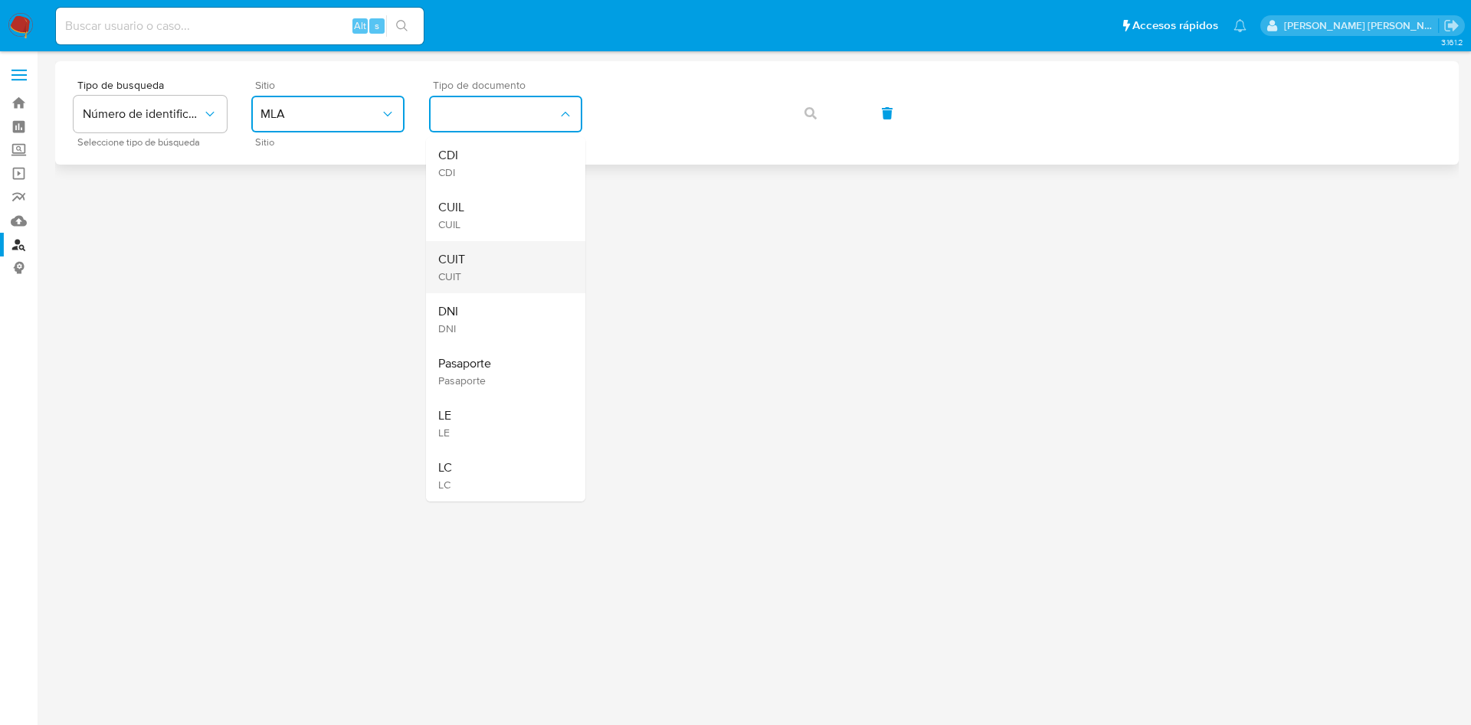
click at [509, 265] on div "CUIT CUIT" at bounding box center [501, 267] width 126 height 52
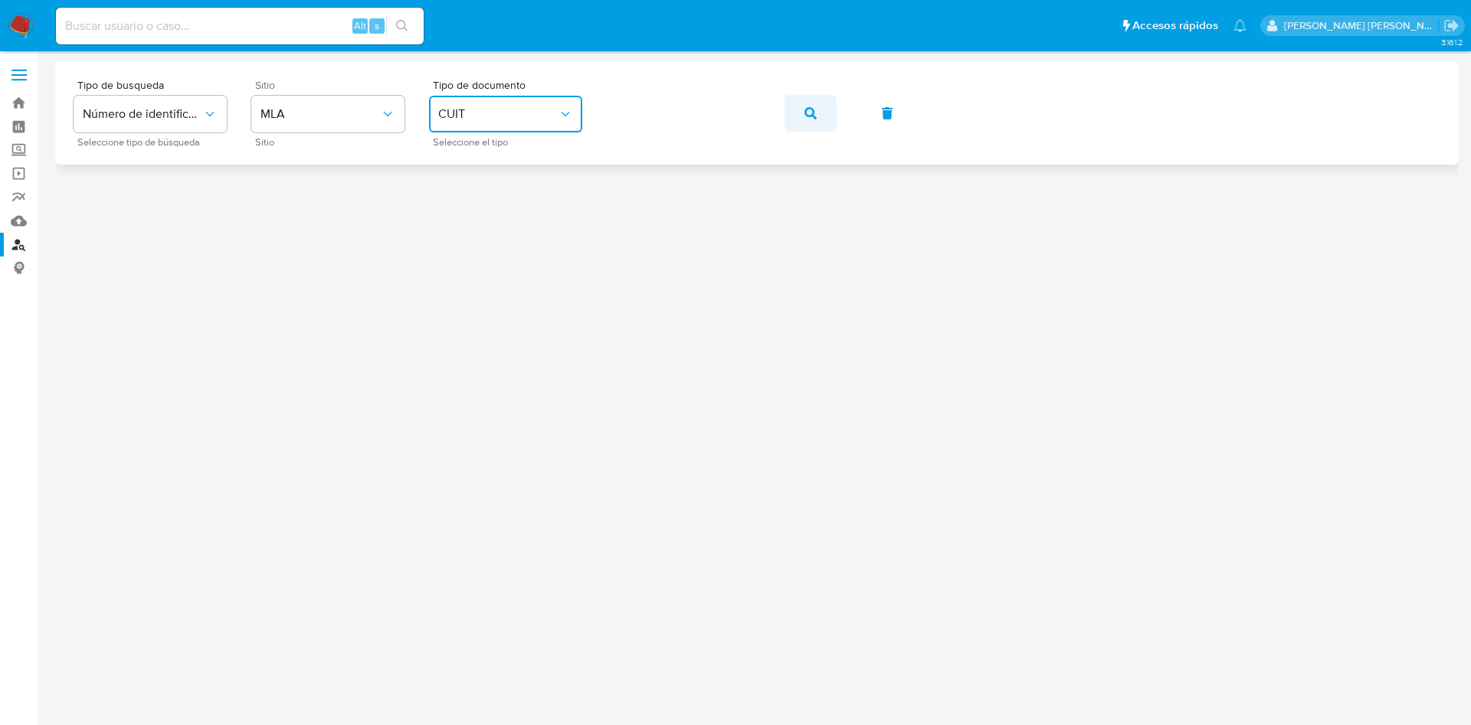
click at [819, 99] on button "button" at bounding box center [810, 113] width 52 height 37
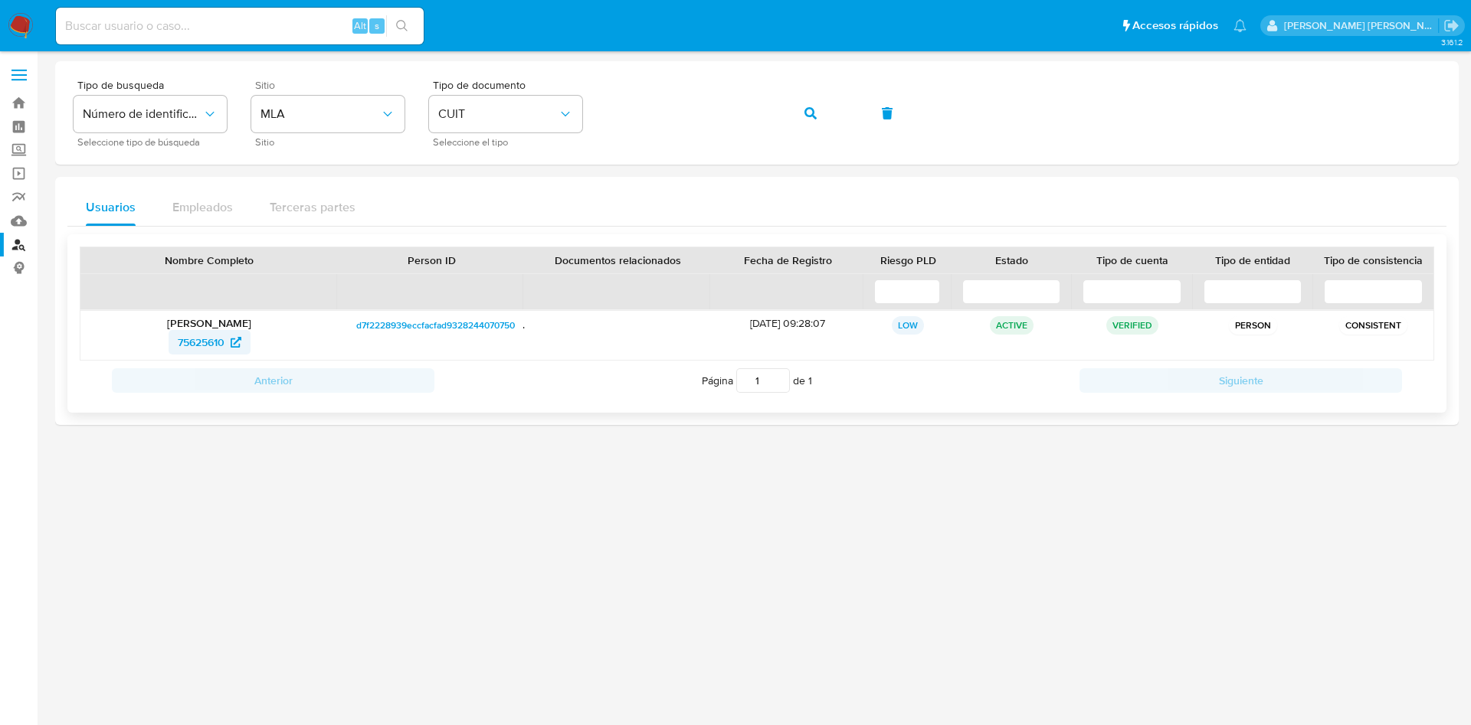
click at [192, 343] on span "75625610" at bounding box center [201, 342] width 47 height 25
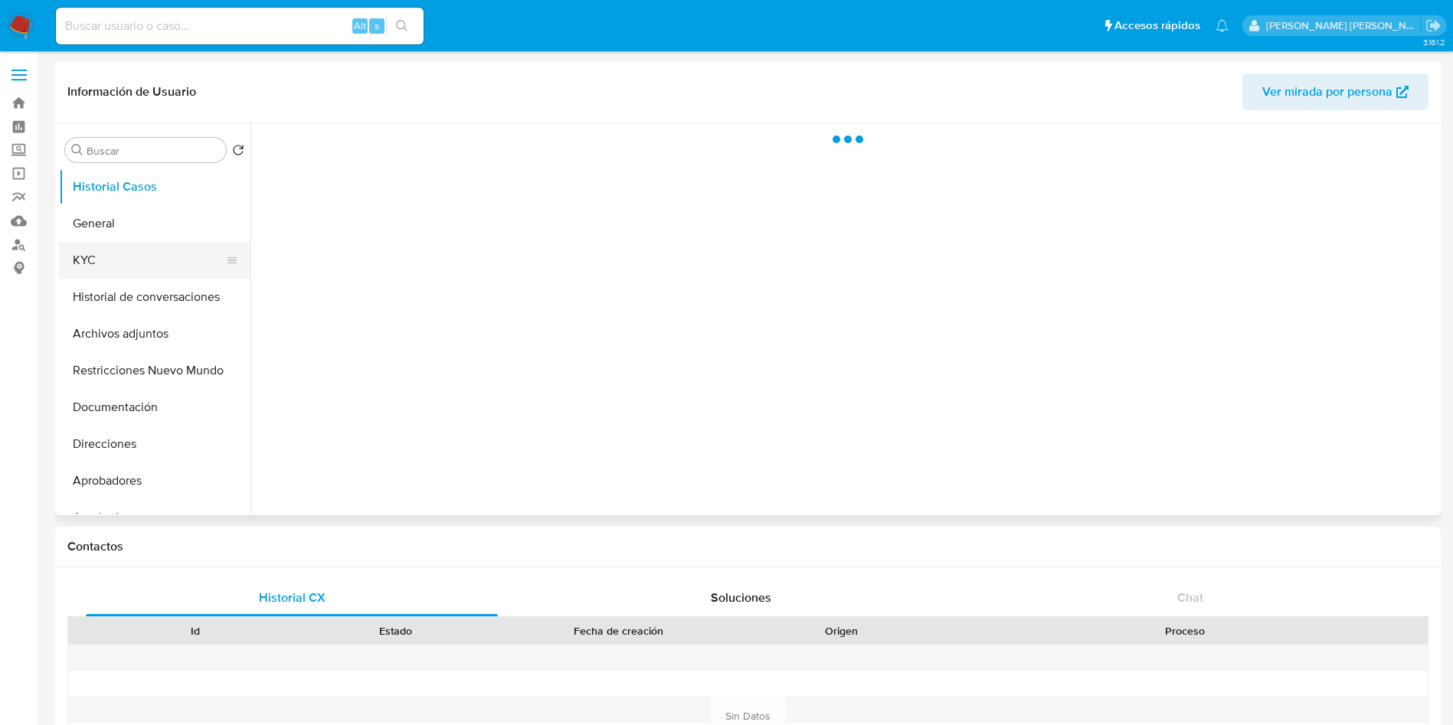
click at [72, 263] on button "KYC" at bounding box center [148, 260] width 179 height 37
select select "10"
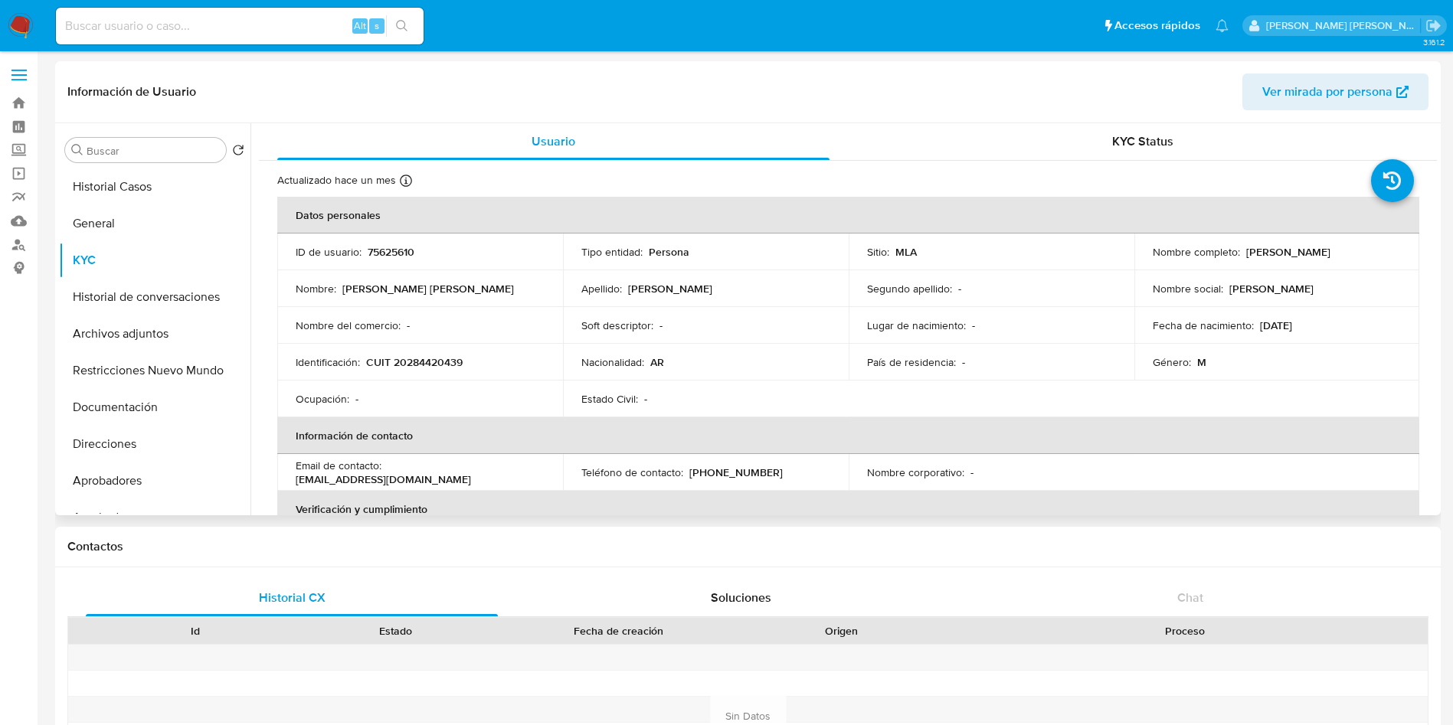
click at [433, 353] on td "Identificación : CUIT 20284420439" at bounding box center [420, 362] width 286 height 37
click at [440, 362] on p "CUIT 20284420439" at bounding box center [414, 362] width 97 height 14
copy p "20284420439"
